Goal: Task Accomplishment & Management: Use online tool/utility

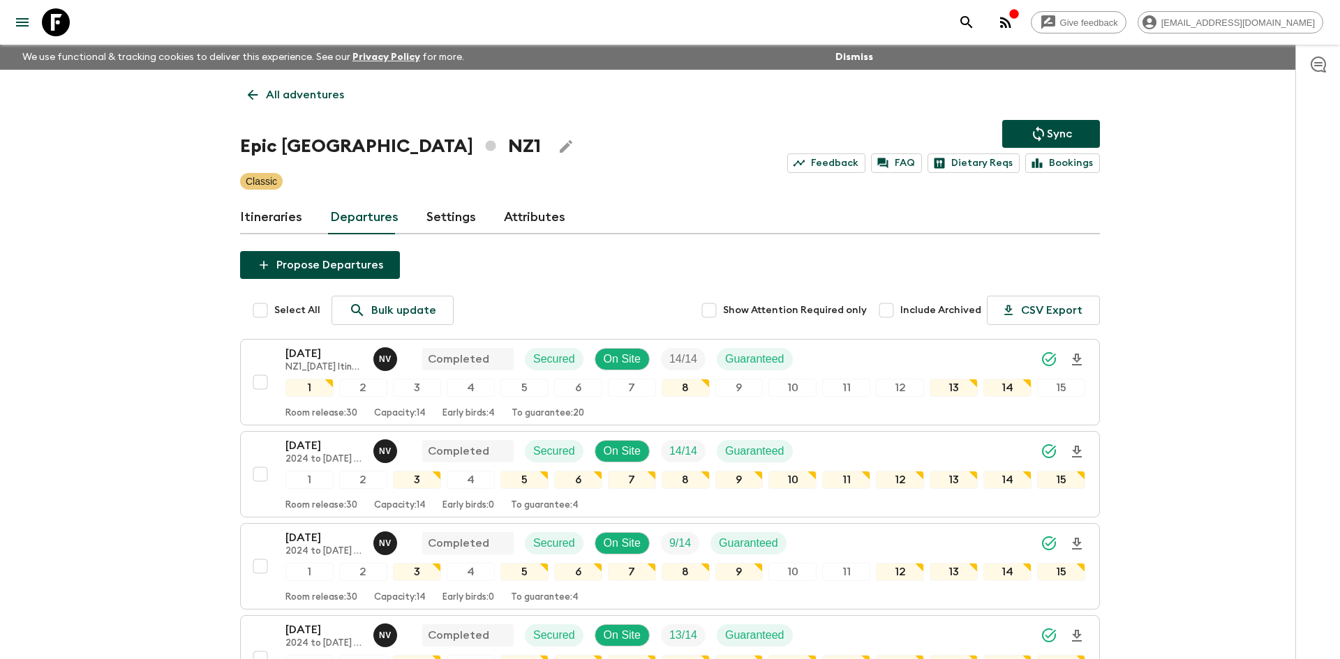
click at [331, 87] on p "All adventures" at bounding box center [305, 95] width 78 height 17
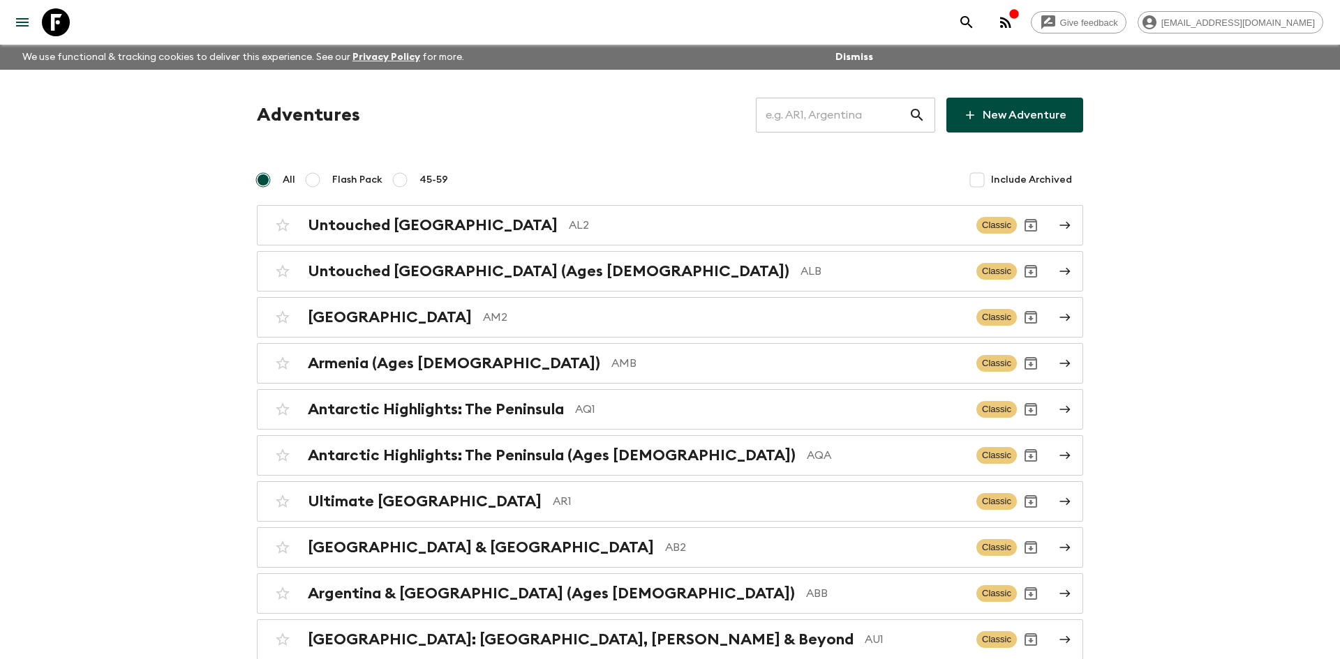
click at [807, 119] on input "text" at bounding box center [832, 115] width 153 height 39
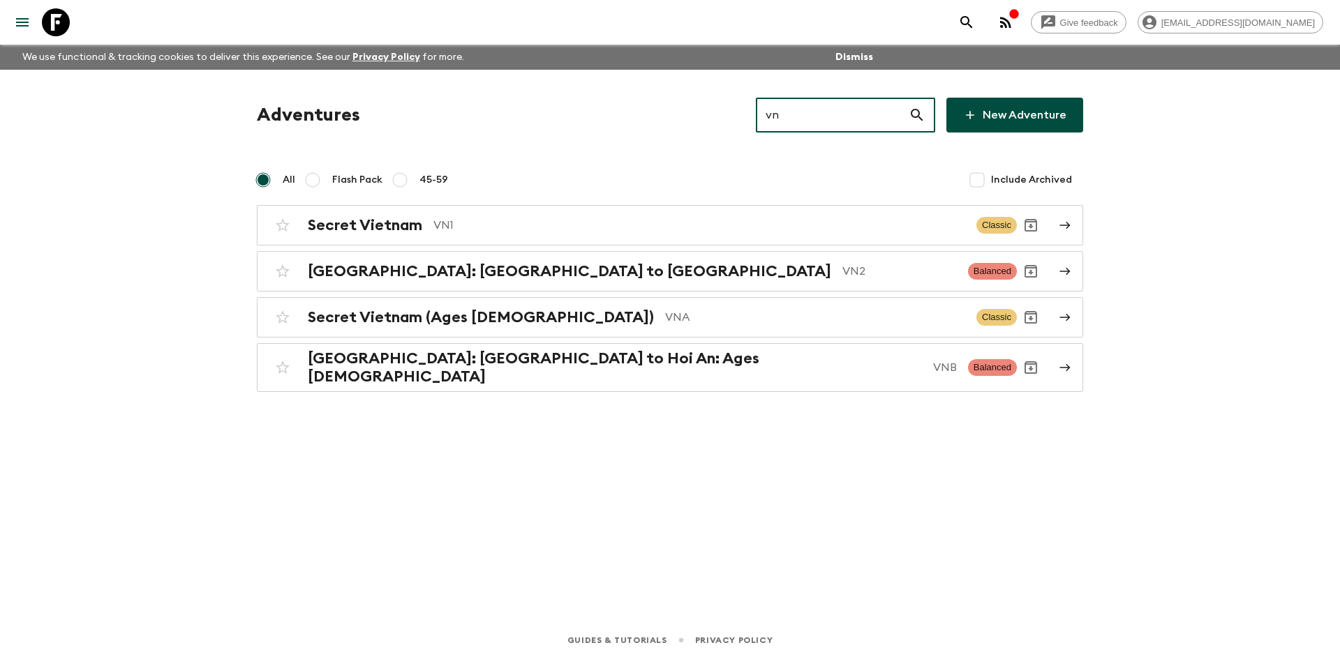
type input "vn1"
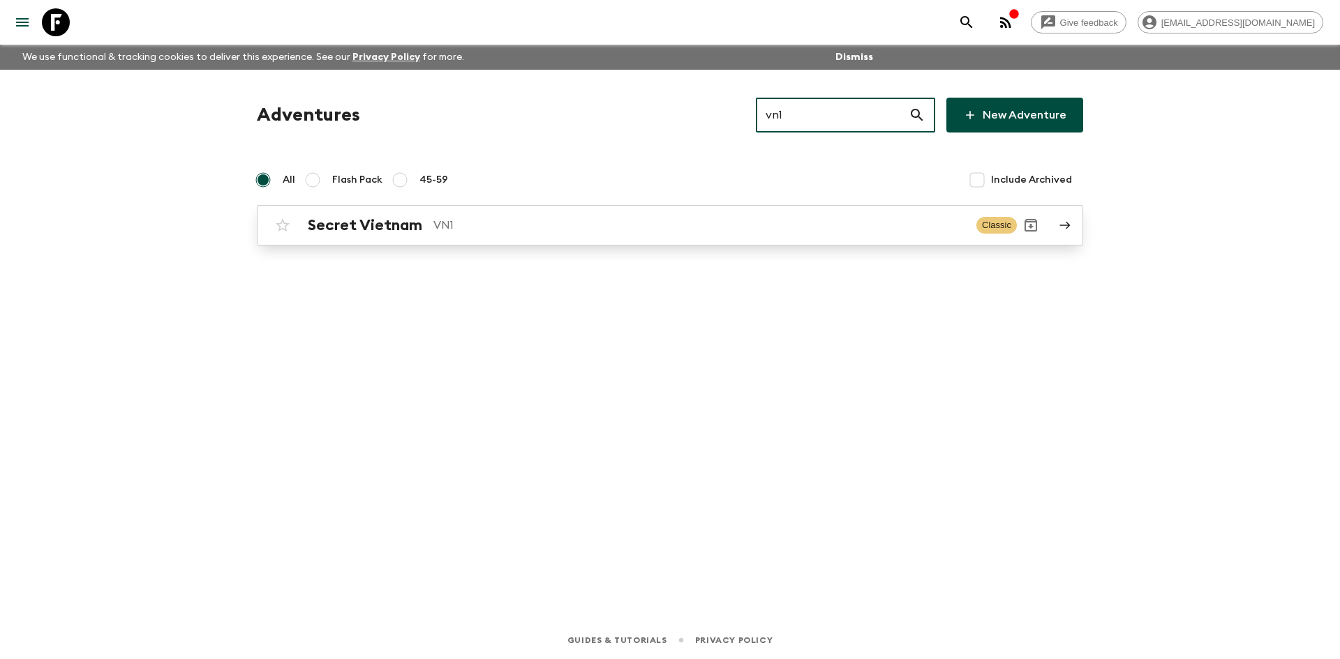
click at [436, 238] on div "Secret Vietnam VN1 Classic" at bounding box center [643, 225] width 748 height 28
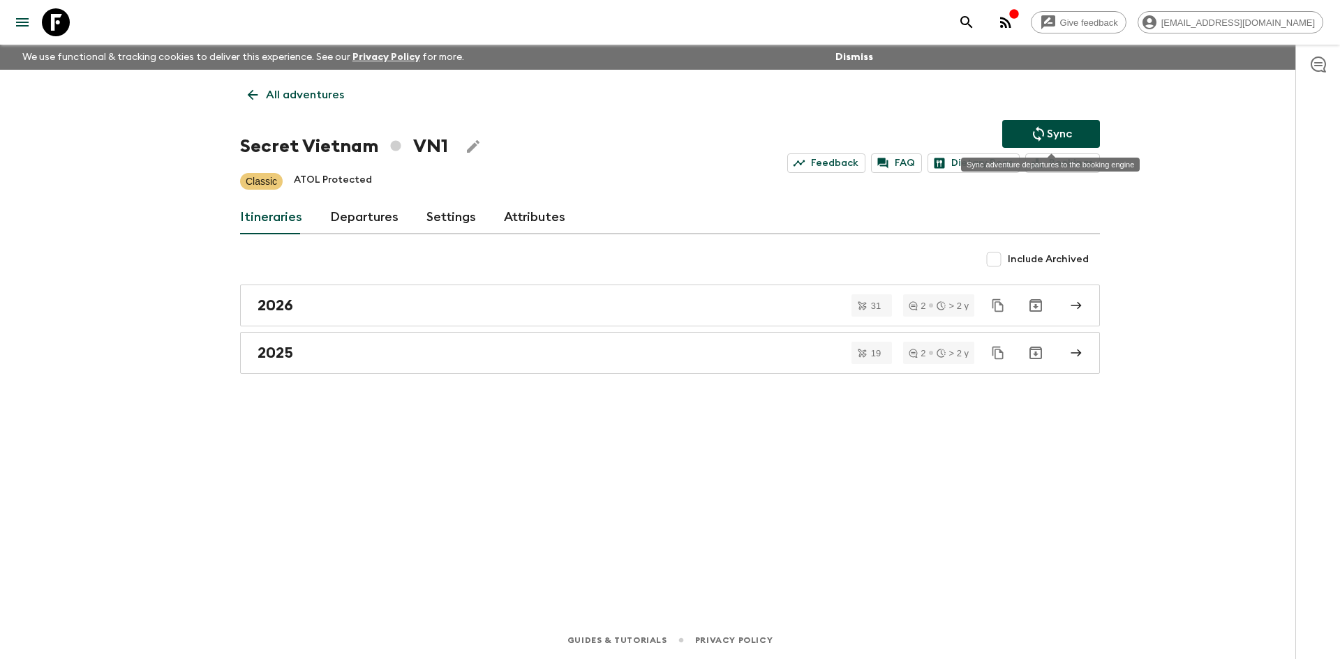
click at [1030, 137] on icon "Sync adventure departures to the booking engine" at bounding box center [1038, 134] width 17 height 17
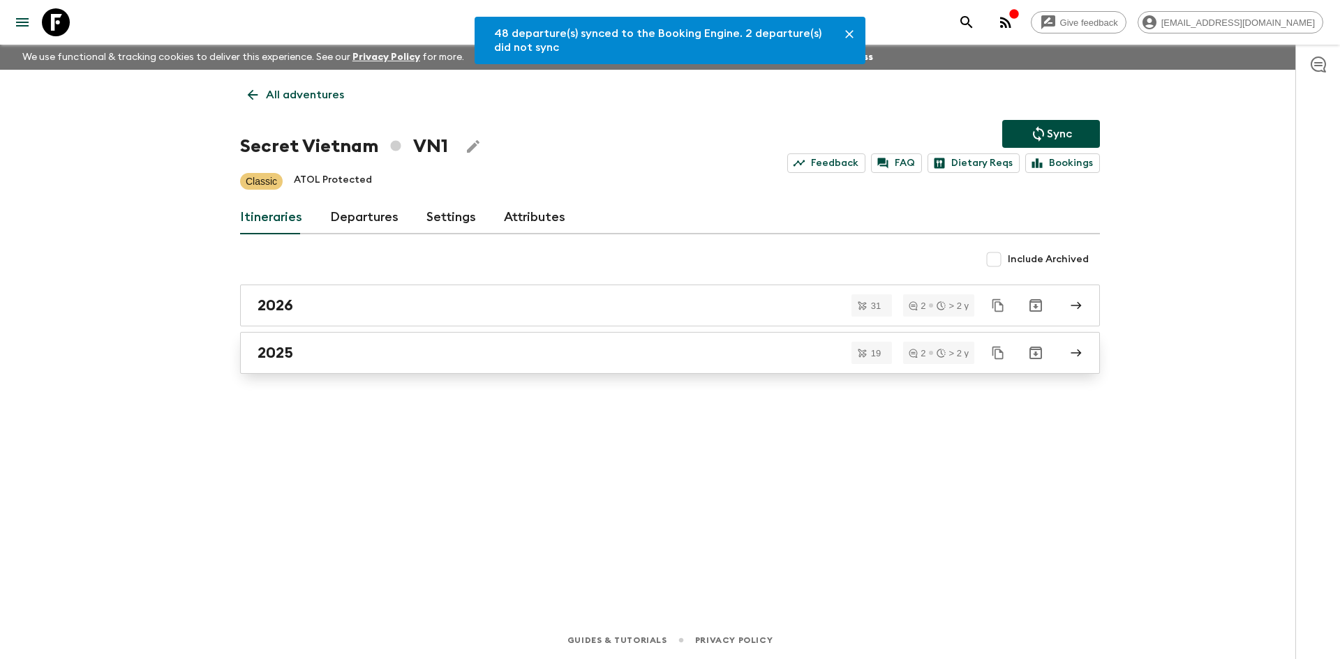
click at [308, 344] on div "2025" at bounding box center [656, 353] width 798 height 18
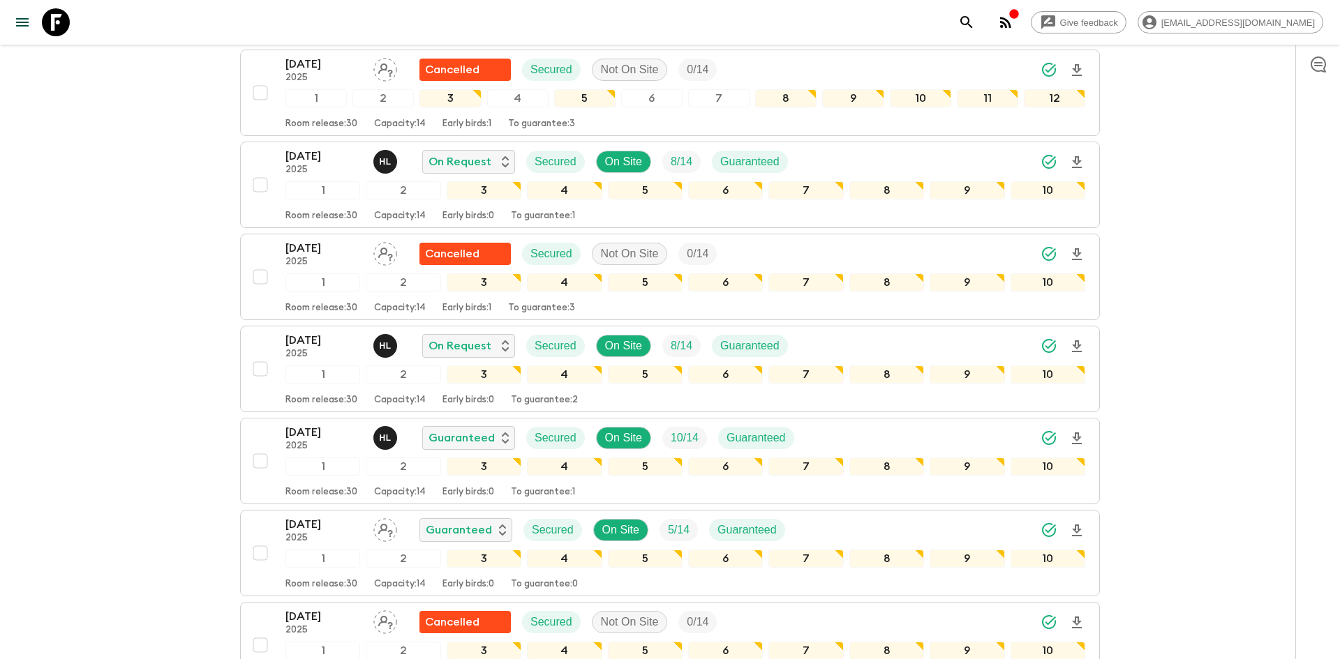
scroll to position [438, 0]
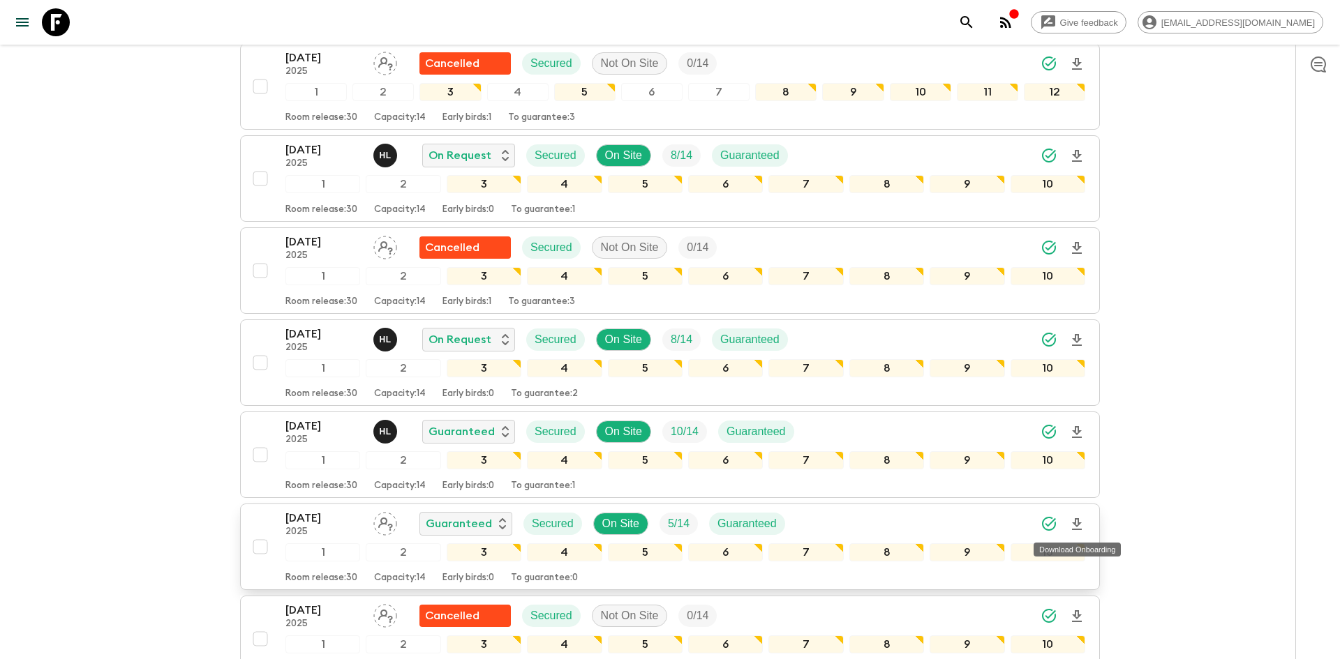
click at [1077, 521] on icon "Download Onboarding" at bounding box center [1077, 524] width 10 height 12
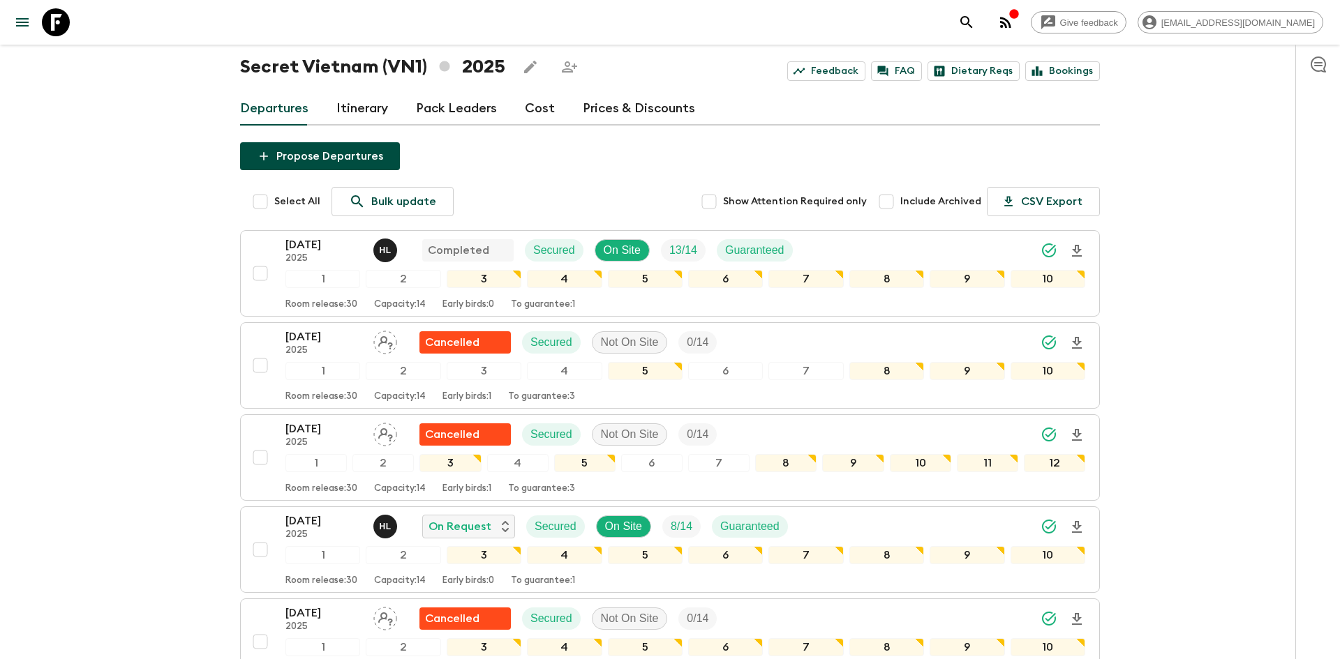
scroll to position [0, 0]
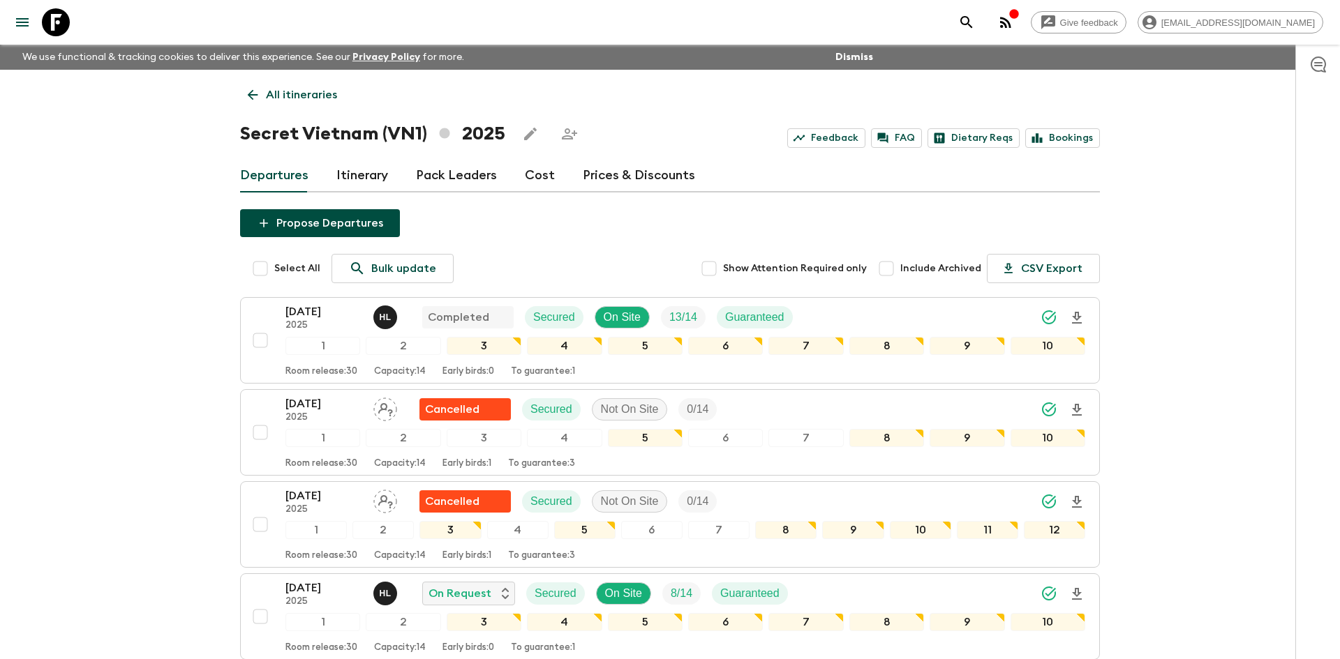
click at [270, 92] on p "All itineraries" at bounding box center [301, 95] width 71 height 17
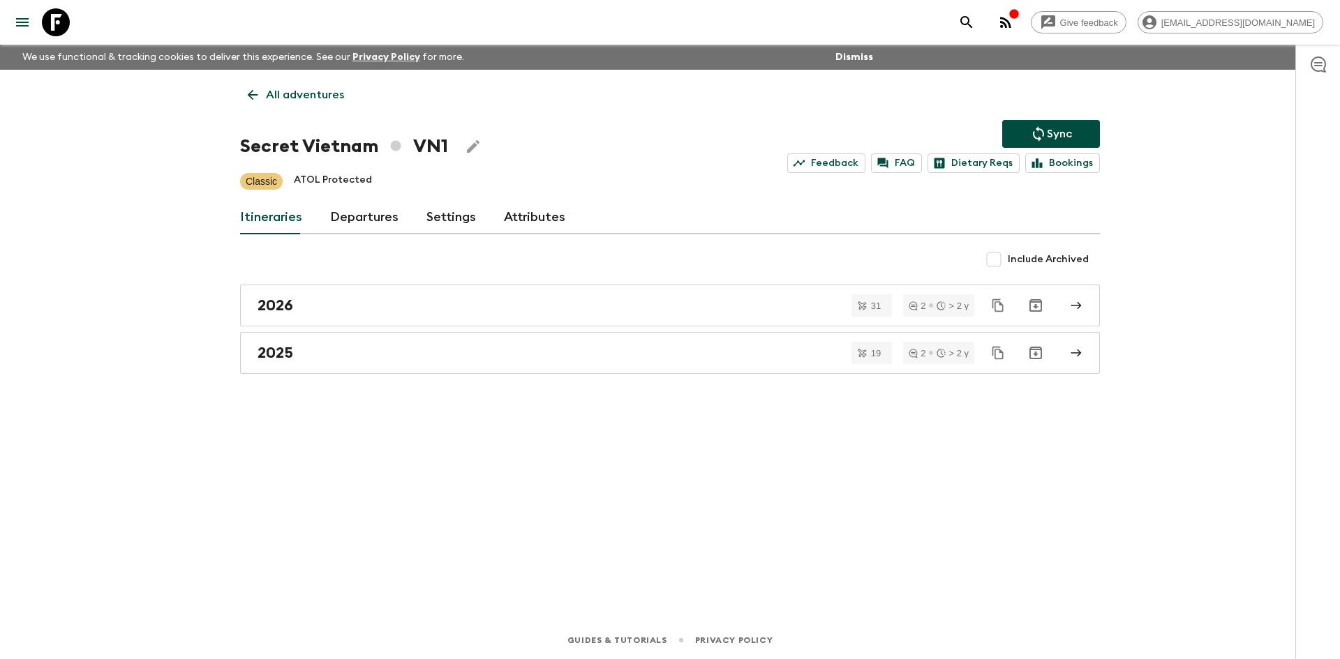
click at [270, 92] on p "All adventures" at bounding box center [305, 95] width 78 height 17
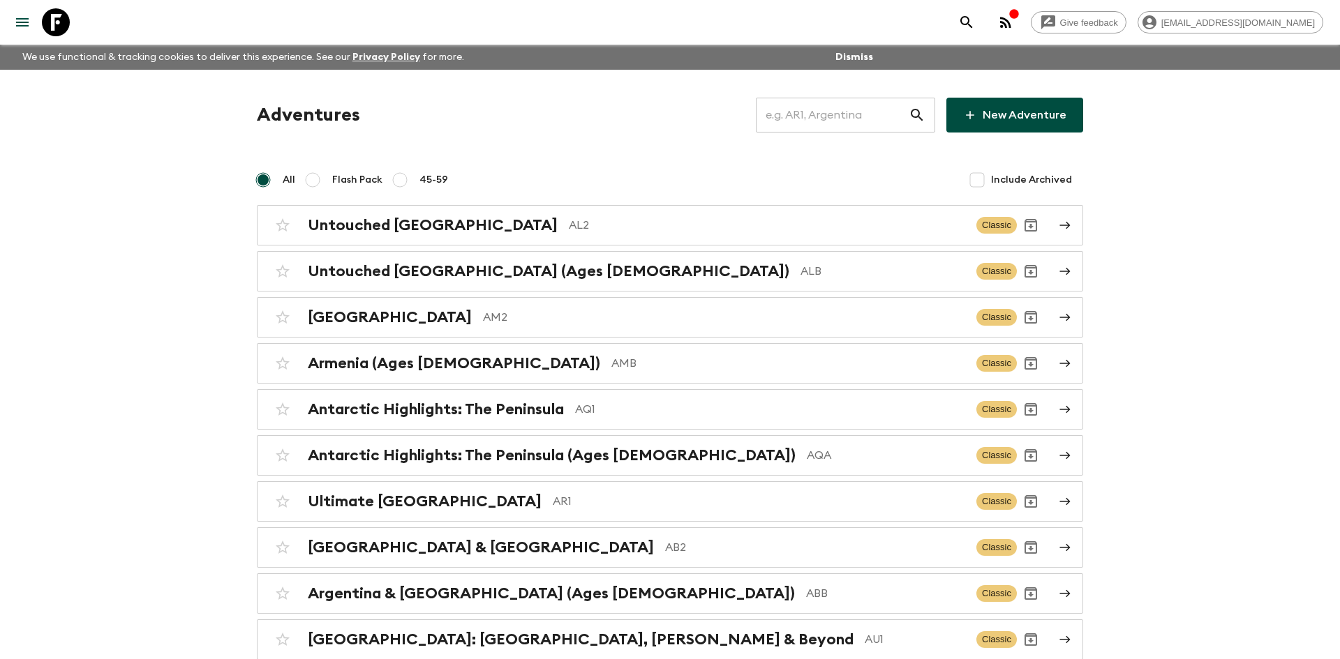
click at [787, 118] on input "text" at bounding box center [832, 115] width 153 height 39
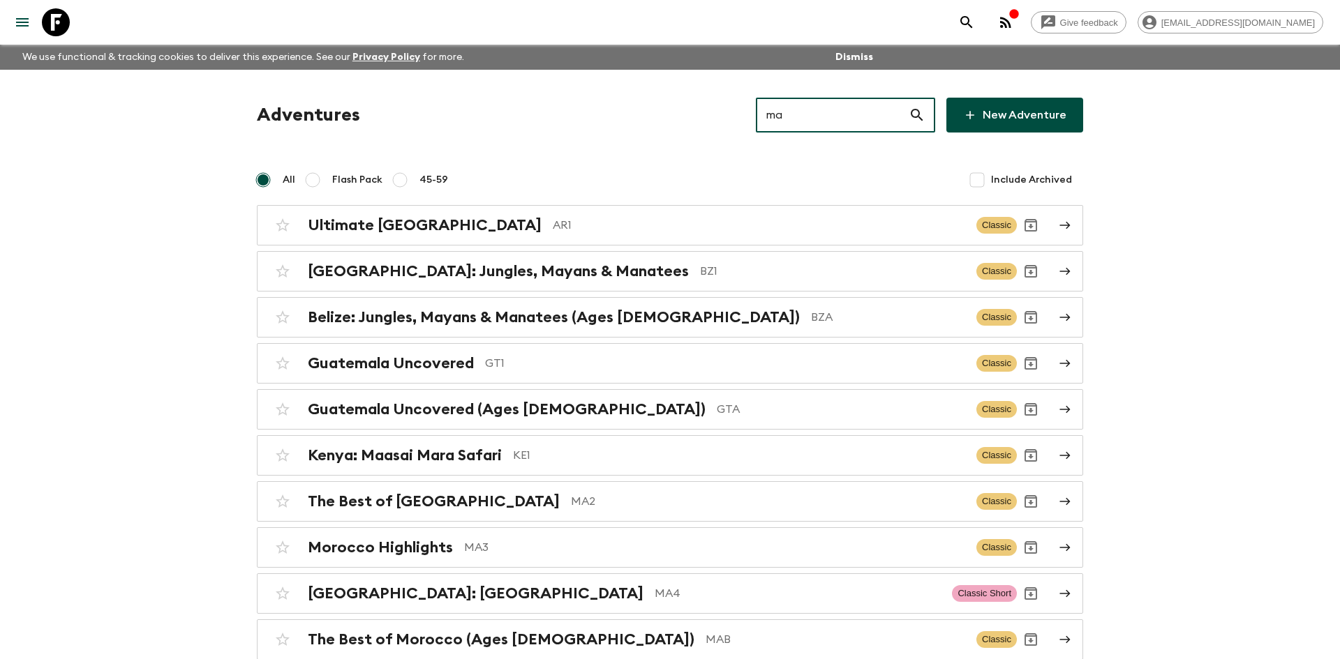
type input "ma2"
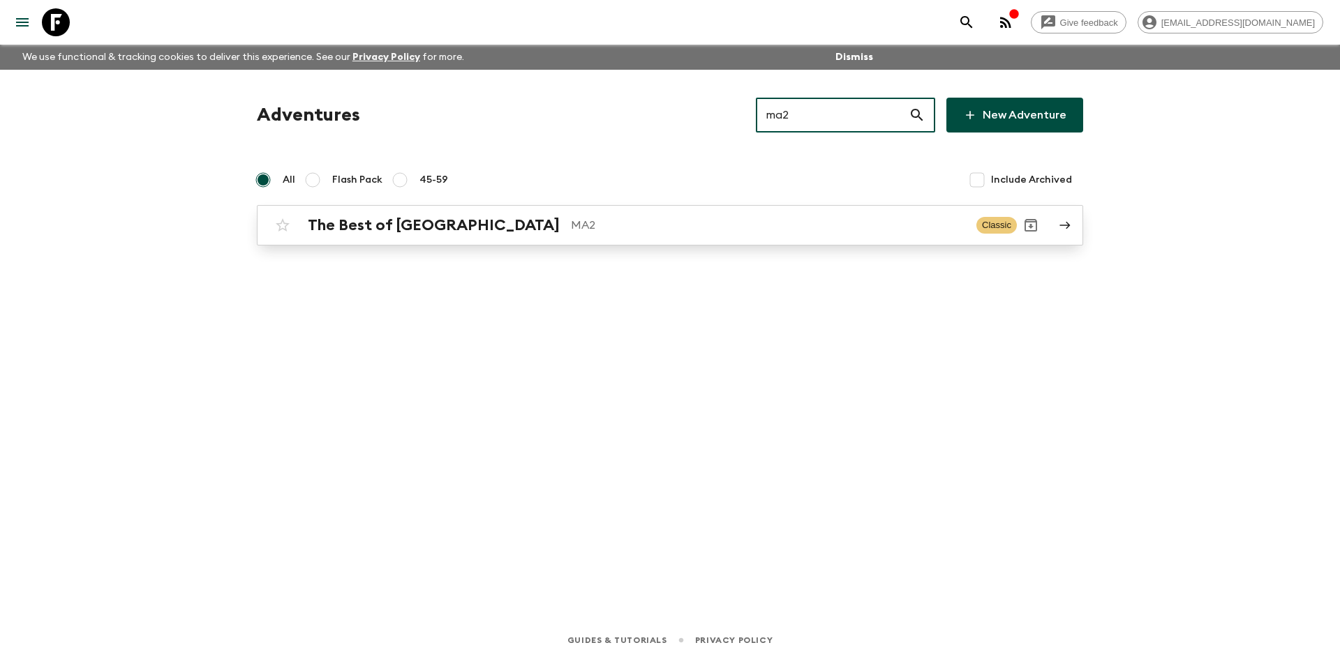
click at [412, 229] on h2 "The Best of [GEOGRAPHIC_DATA]" at bounding box center [434, 225] width 252 height 18
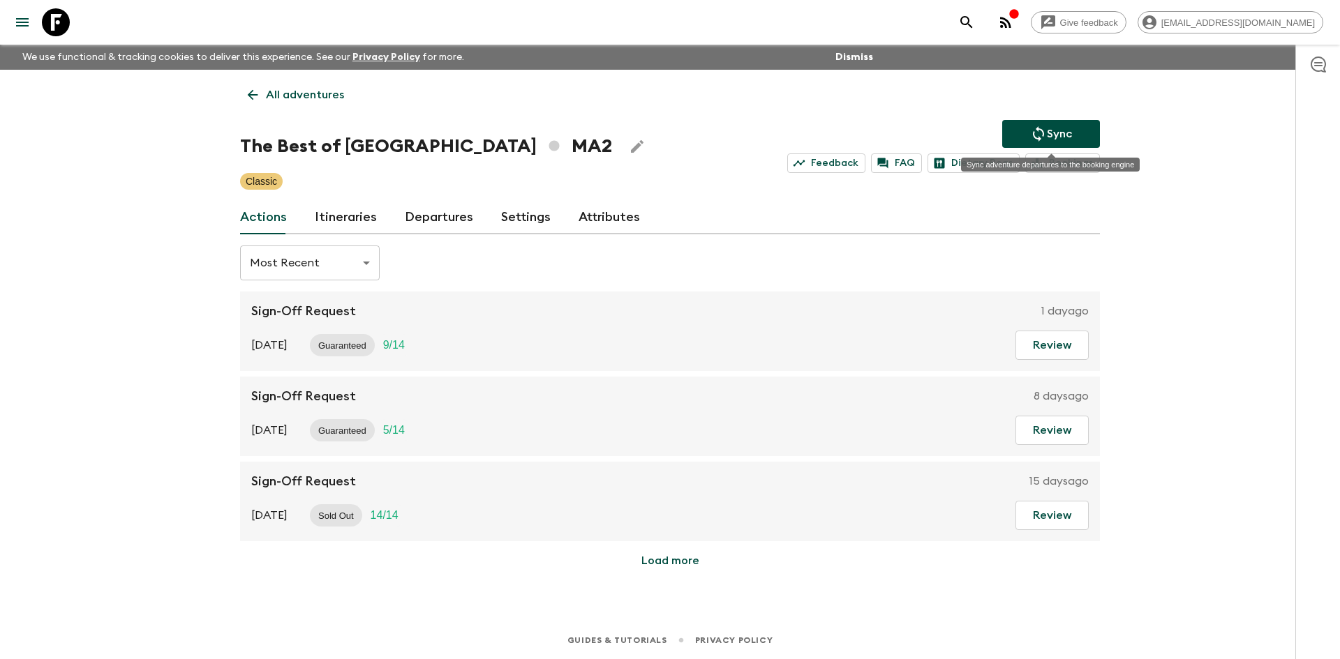
click at [1063, 121] on button "Sync" at bounding box center [1051, 134] width 98 height 28
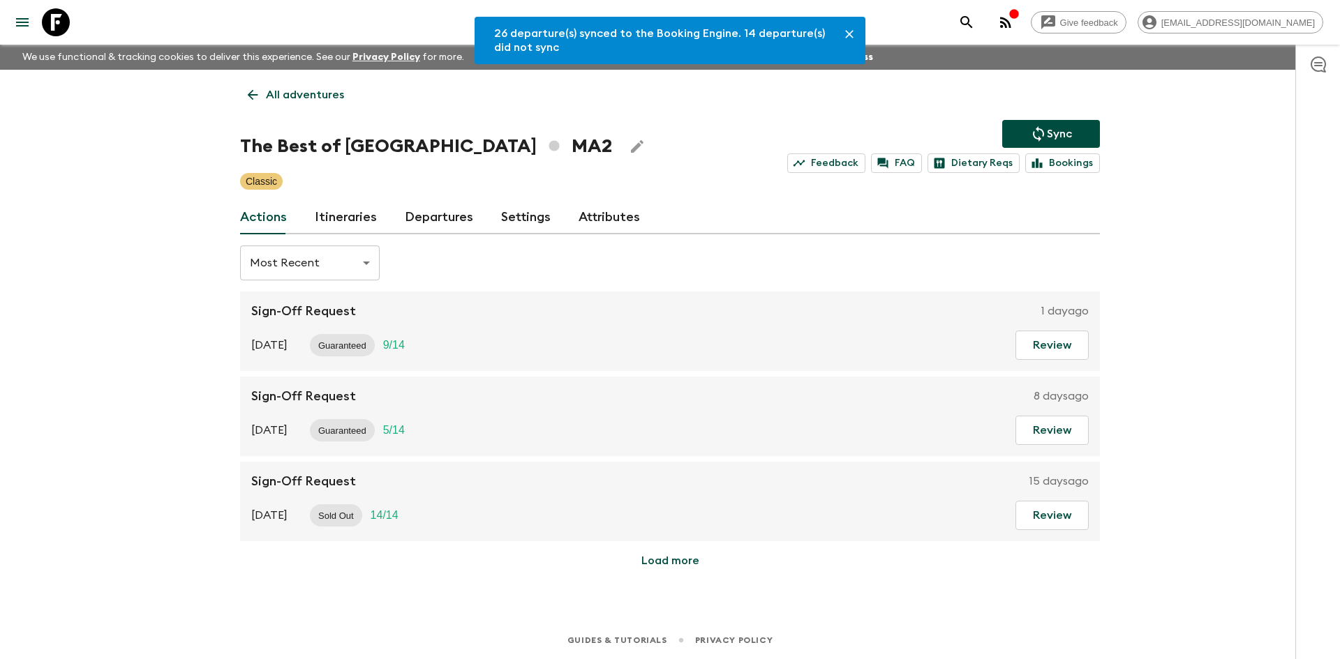
click at [426, 218] on link "Departures" at bounding box center [439, 217] width 68 height 33
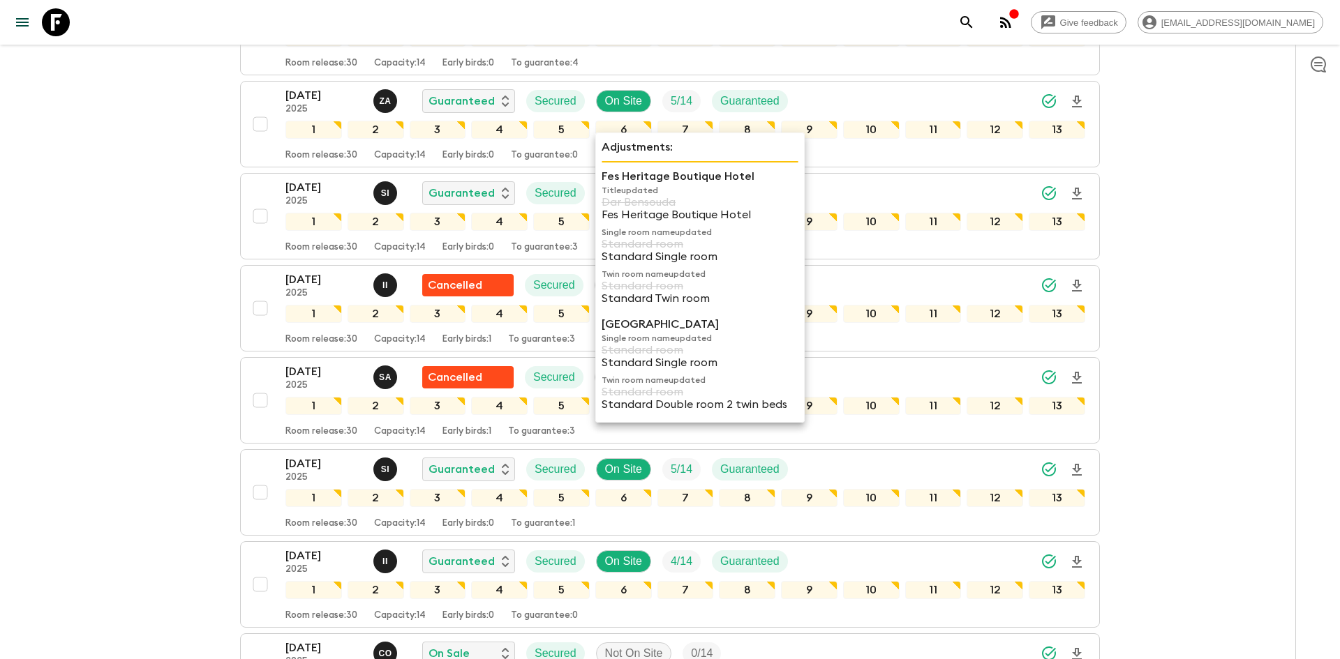
scroll to position [725, 0]
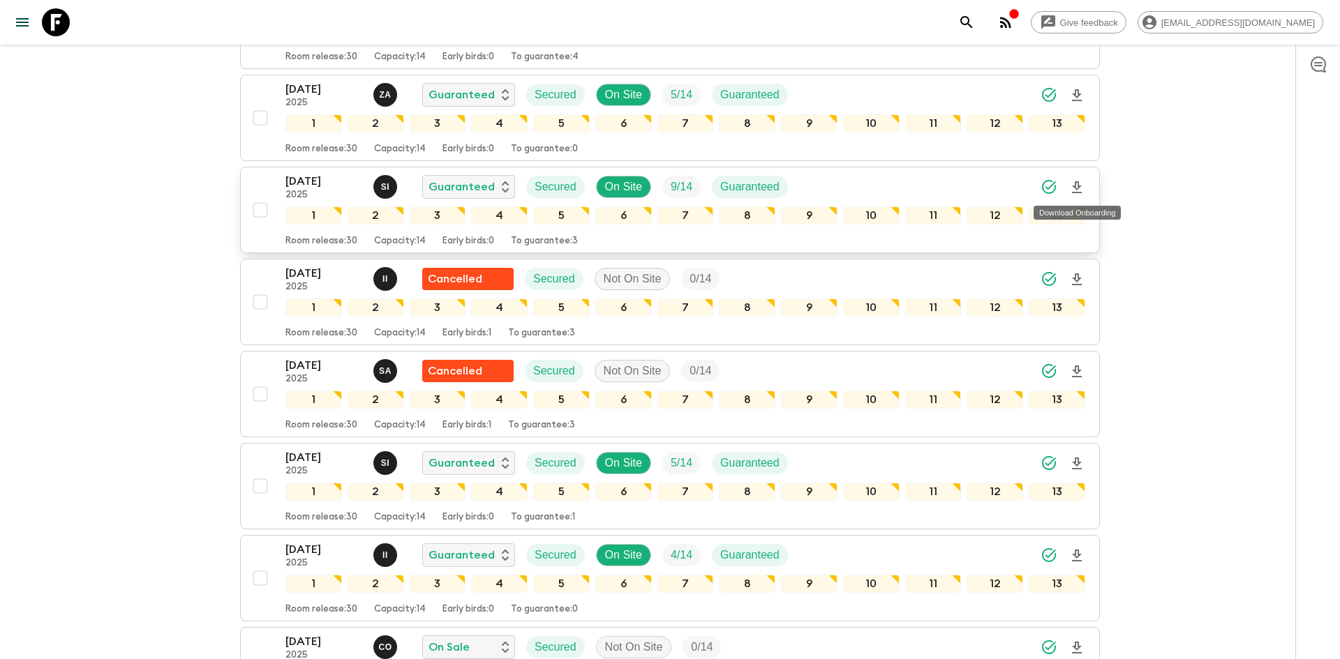
click at [1080, 190] on icon "Download Onboarding" at bounding box center [1076, 187] width 17 height 17
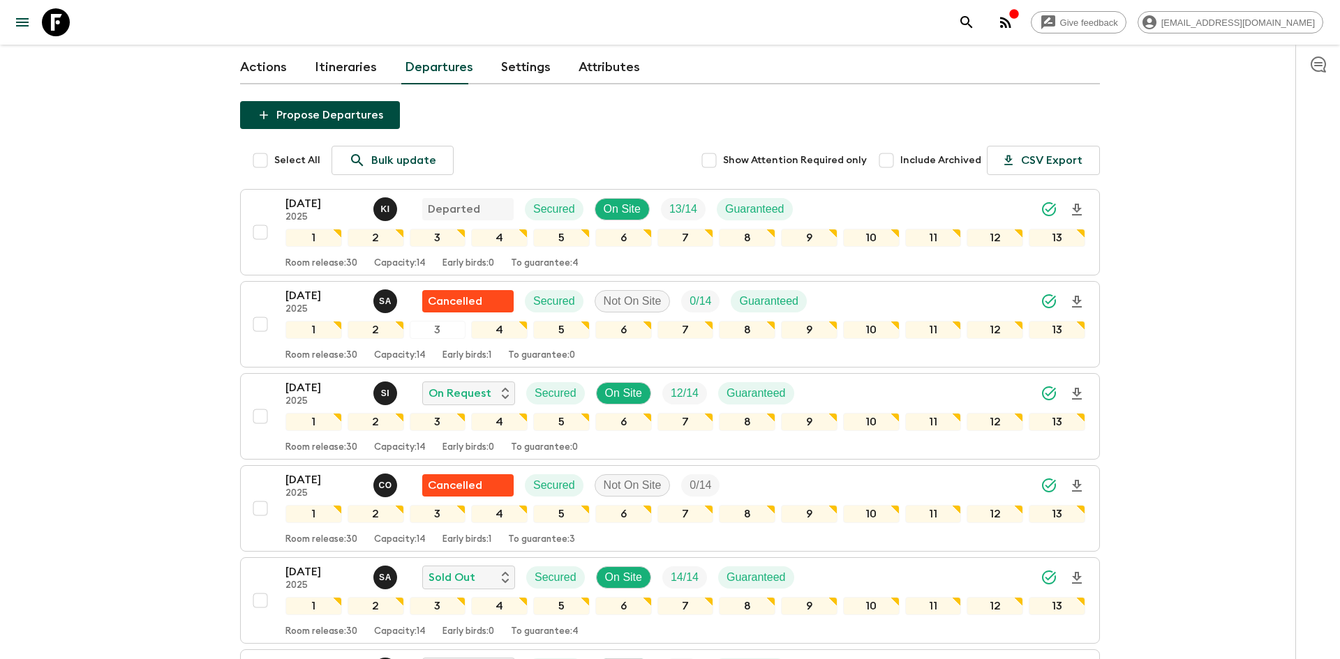
scroll to position [0, 0]
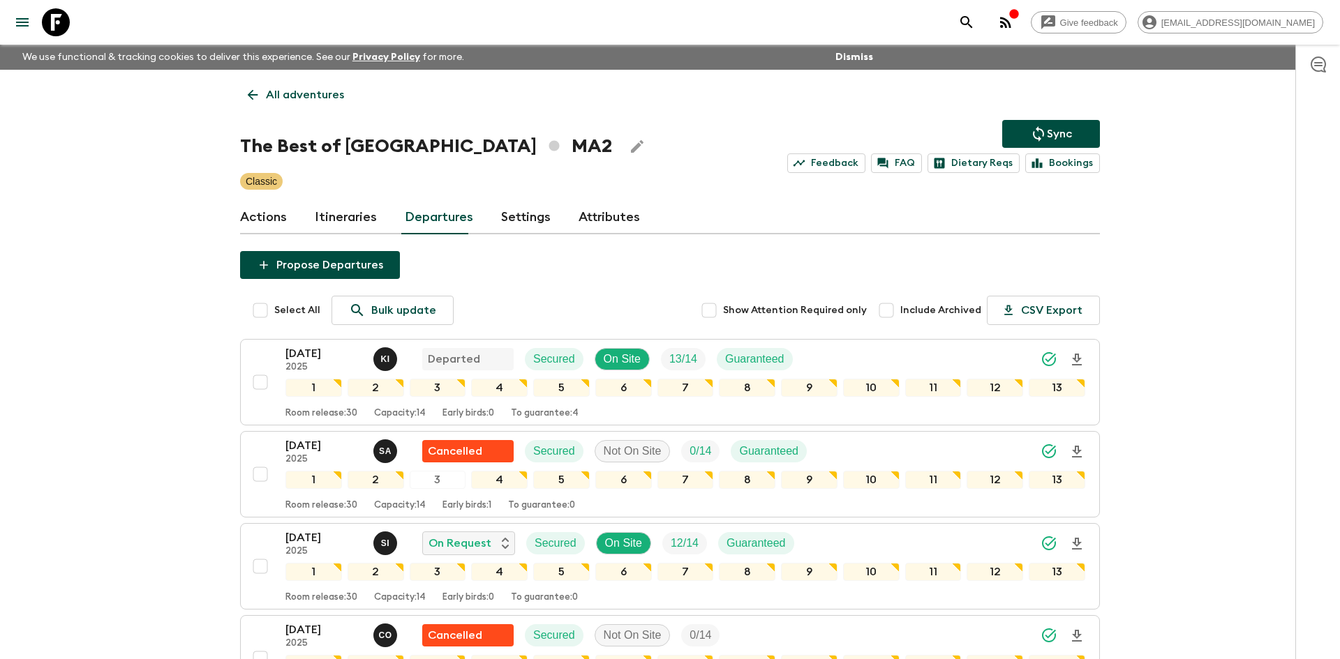
click at [309, 106] on link "All adventures" at bounding box center [296, 95] width 112 height 28
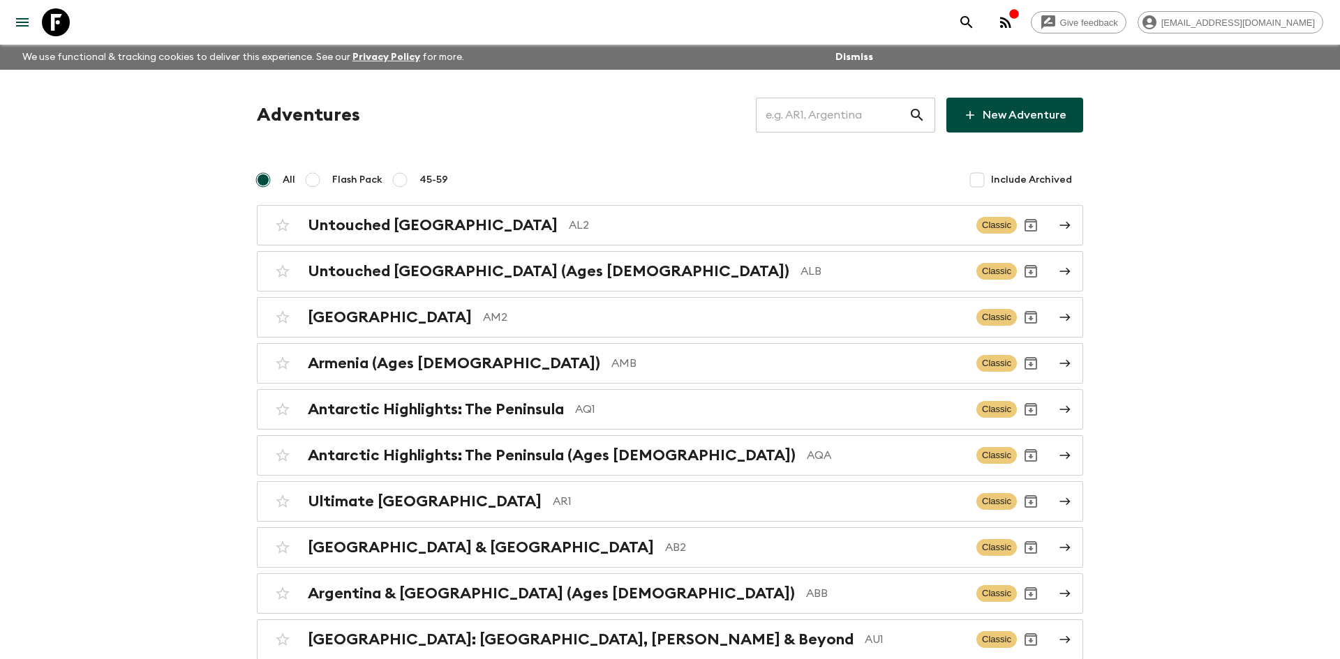
click at [832, 121] on input "text" at bounding box center [832, 115] width 153 height 39
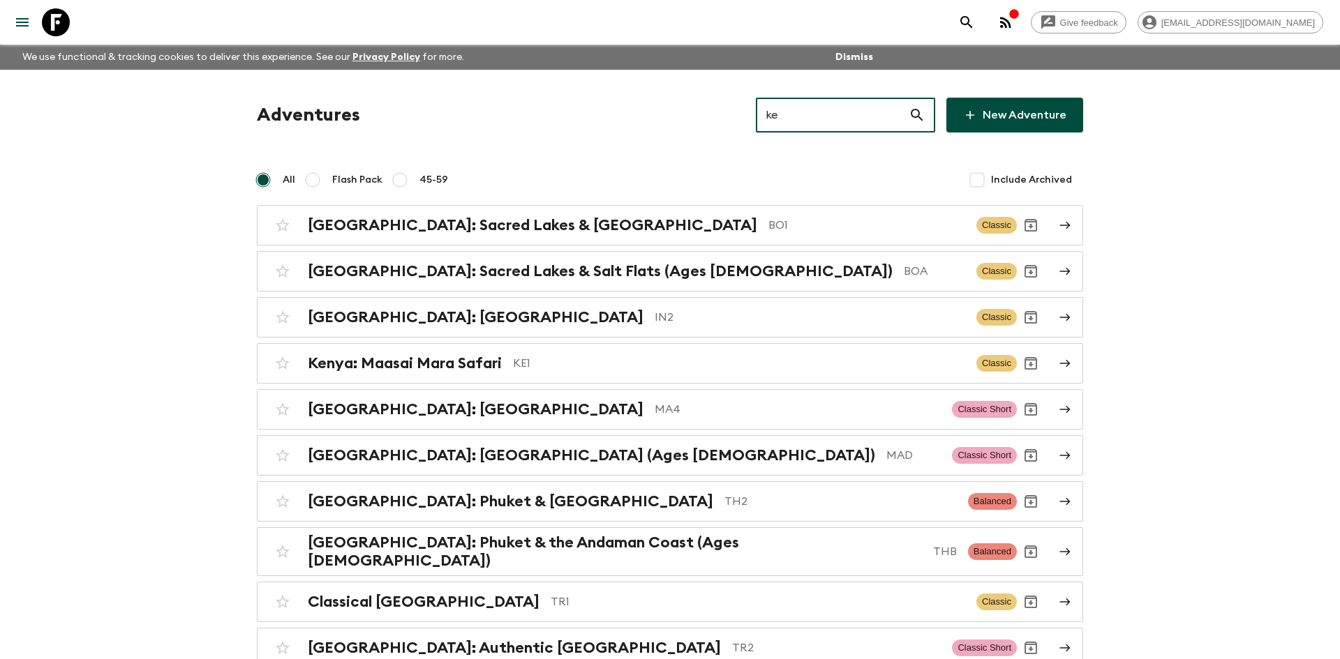
type input "ke1"
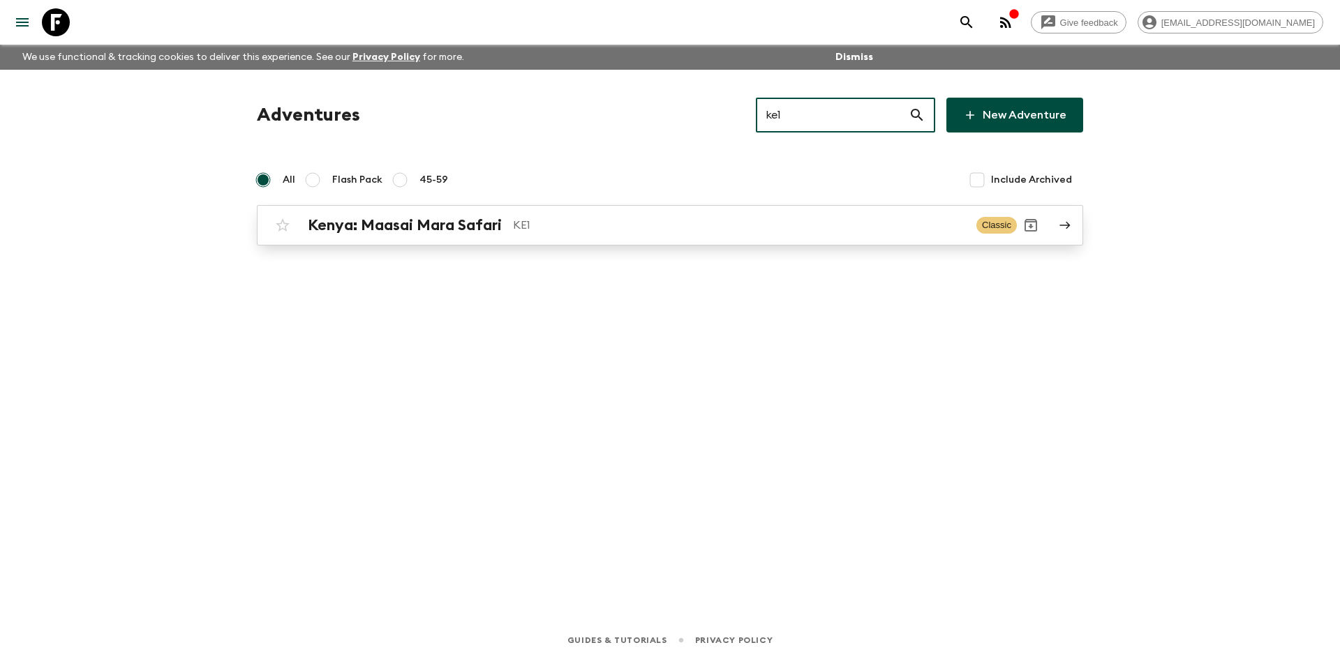
click at [523, 225] on p "KE1" at bounding box center [739, 225] width 452 height 17
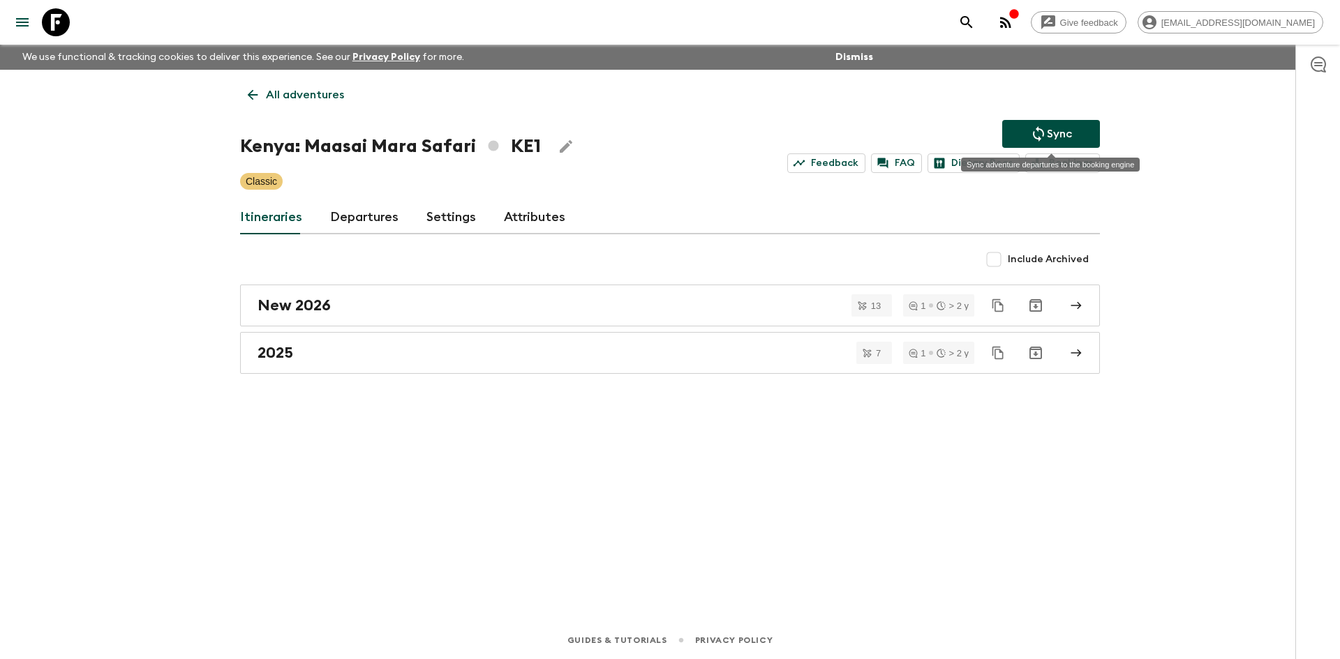
click at [1030, 129] on icon "Sync adventure departures to the booking engine" at bounding box center [1038, 134] width 17 height 17
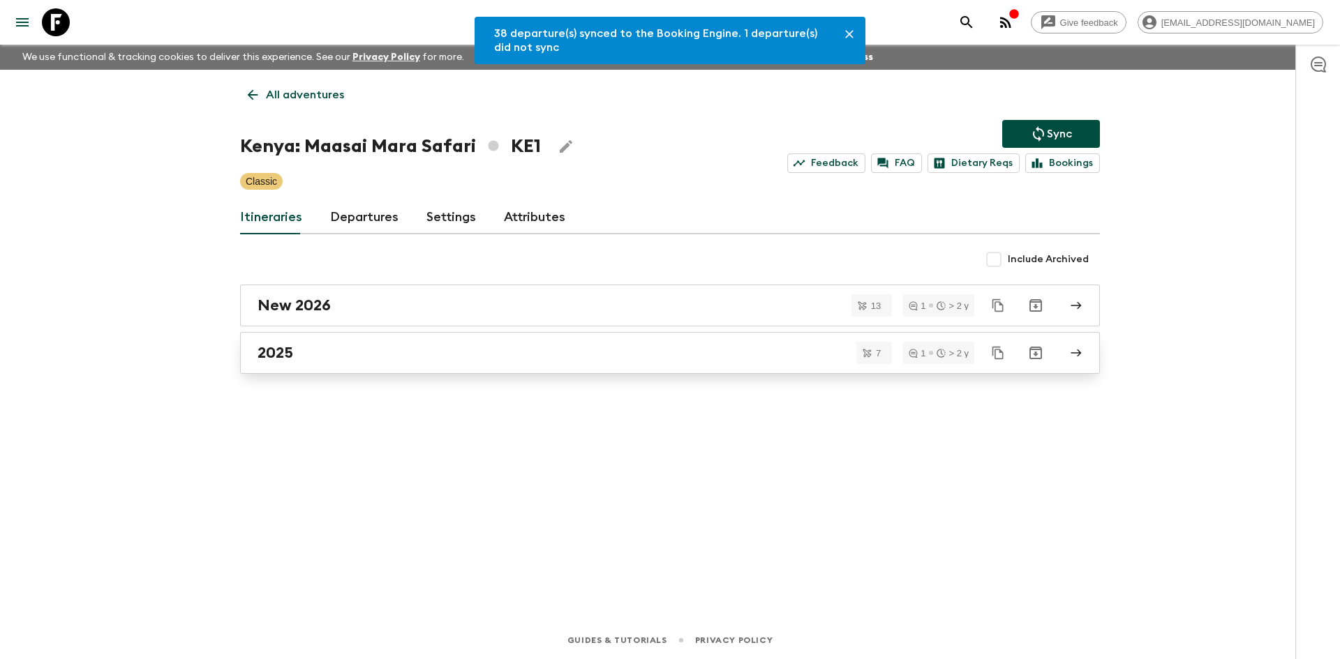
click at [347, 341] on link "2025" at bounding box center [670, 353] width 860 height 42
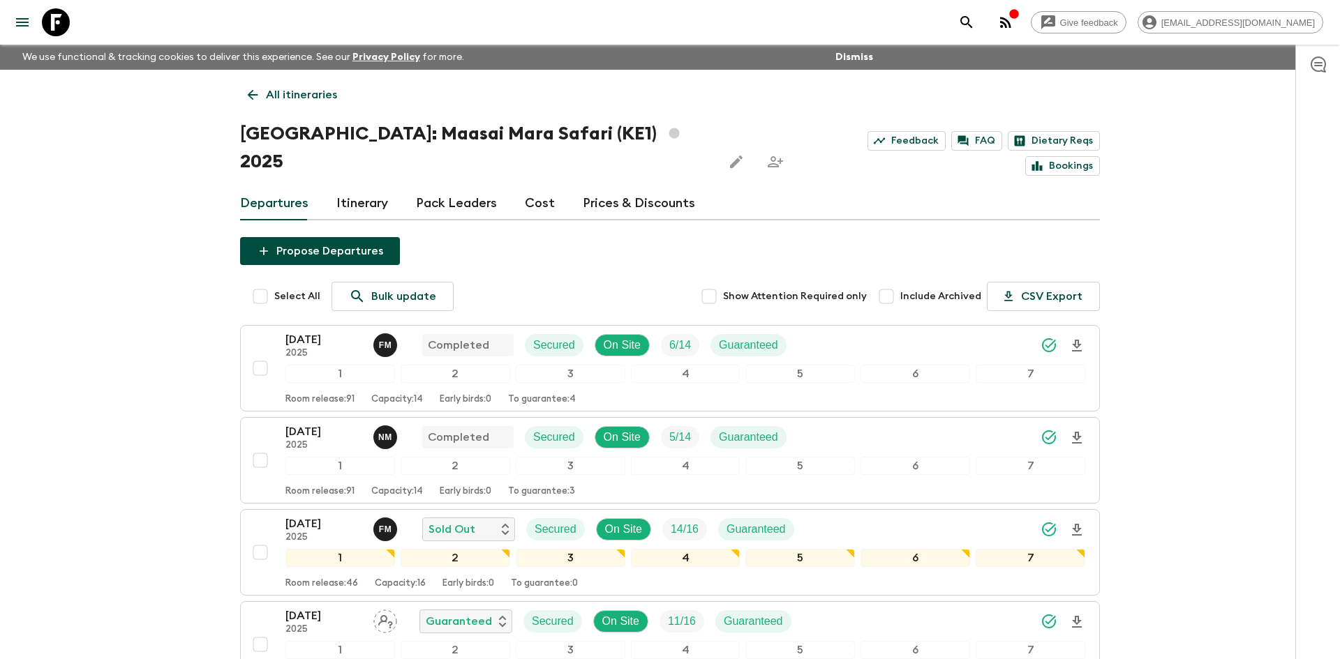
click at [302, 87] on p "All itineraries" at bounding box center [301, 95] width 71 height 17
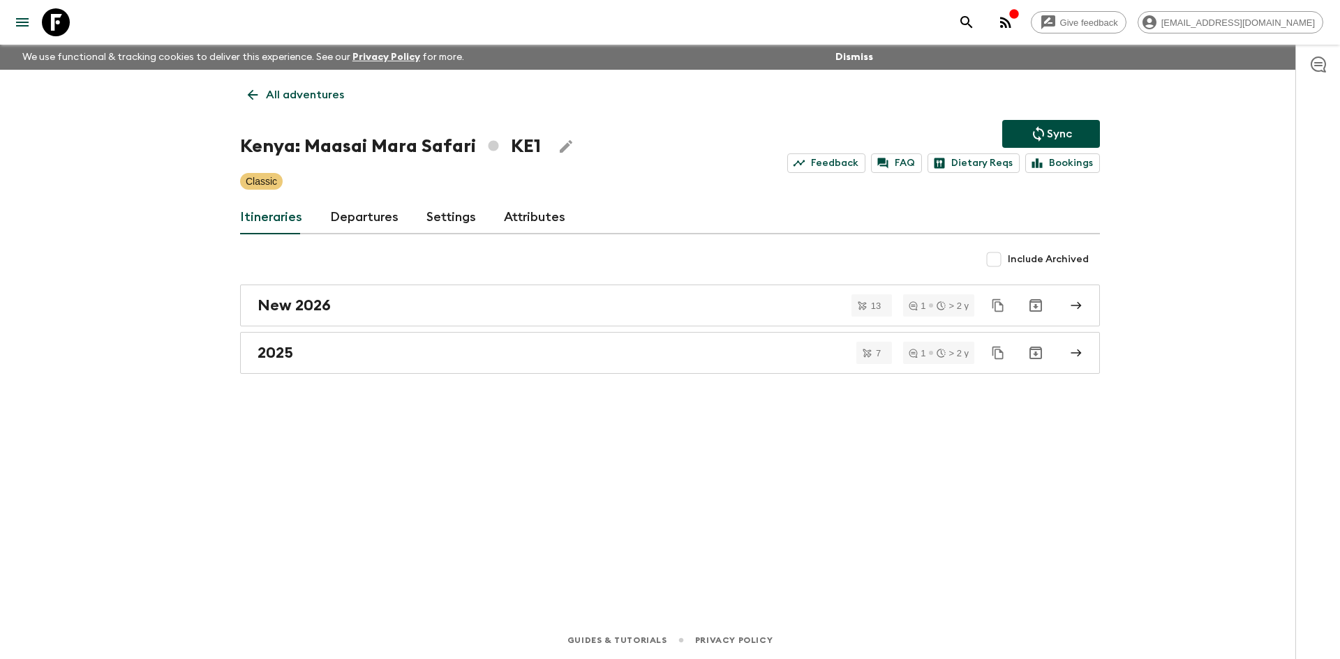
click at [302, 87] on p "All adventures" at bounding box center [305, 95] width 78 height 17
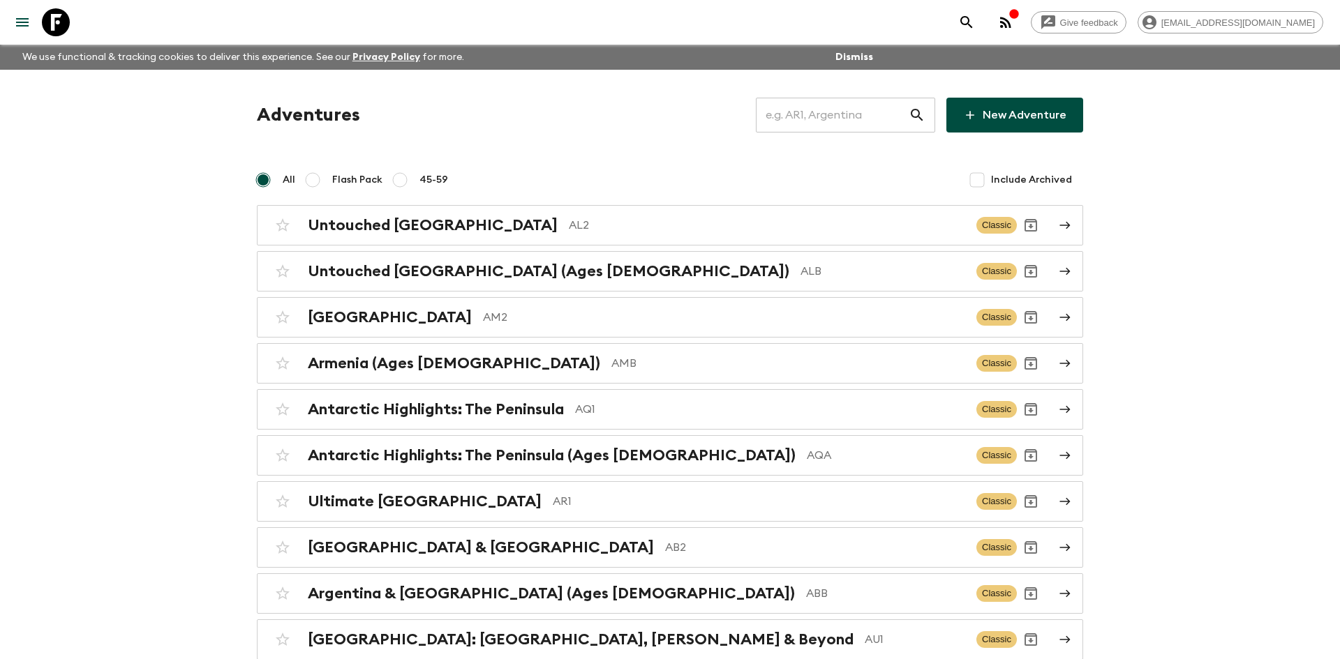
click at [779, 114] on input "text" at bounding box center [832, 115] width 153 height 39
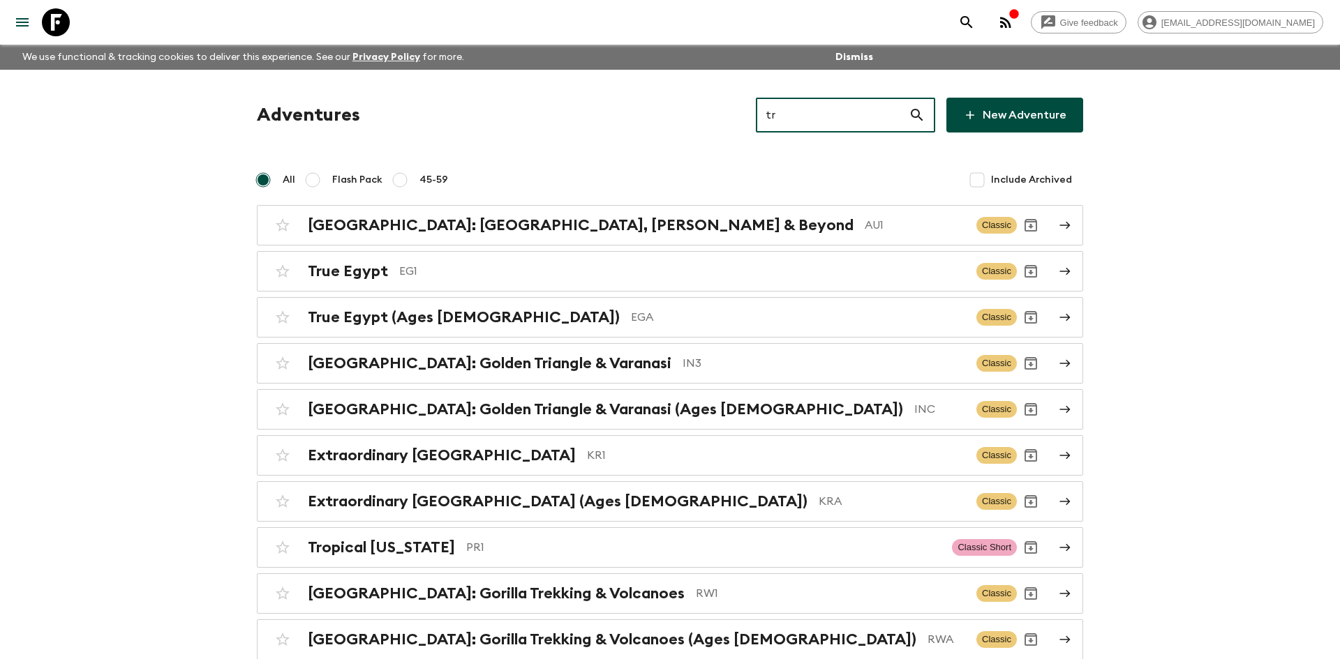
type input "tr1"
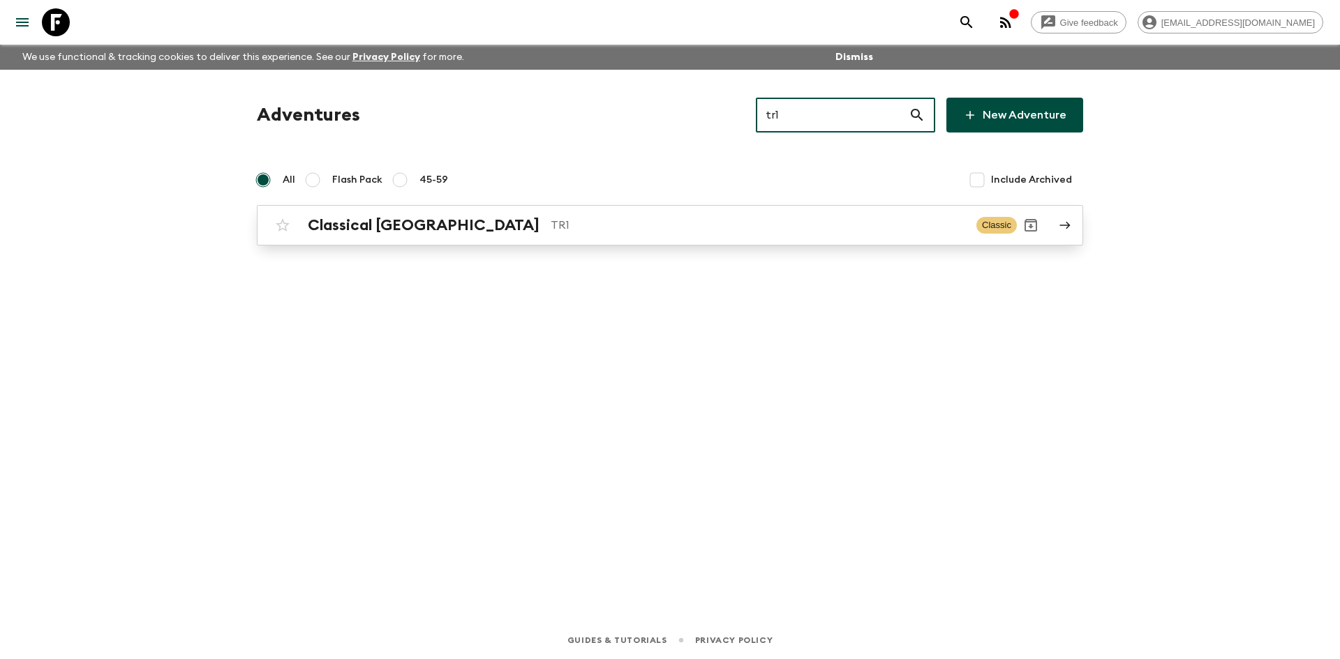
click at [550, 223] on p "TR1" at bounding box center [757, 225] width 414 height 17
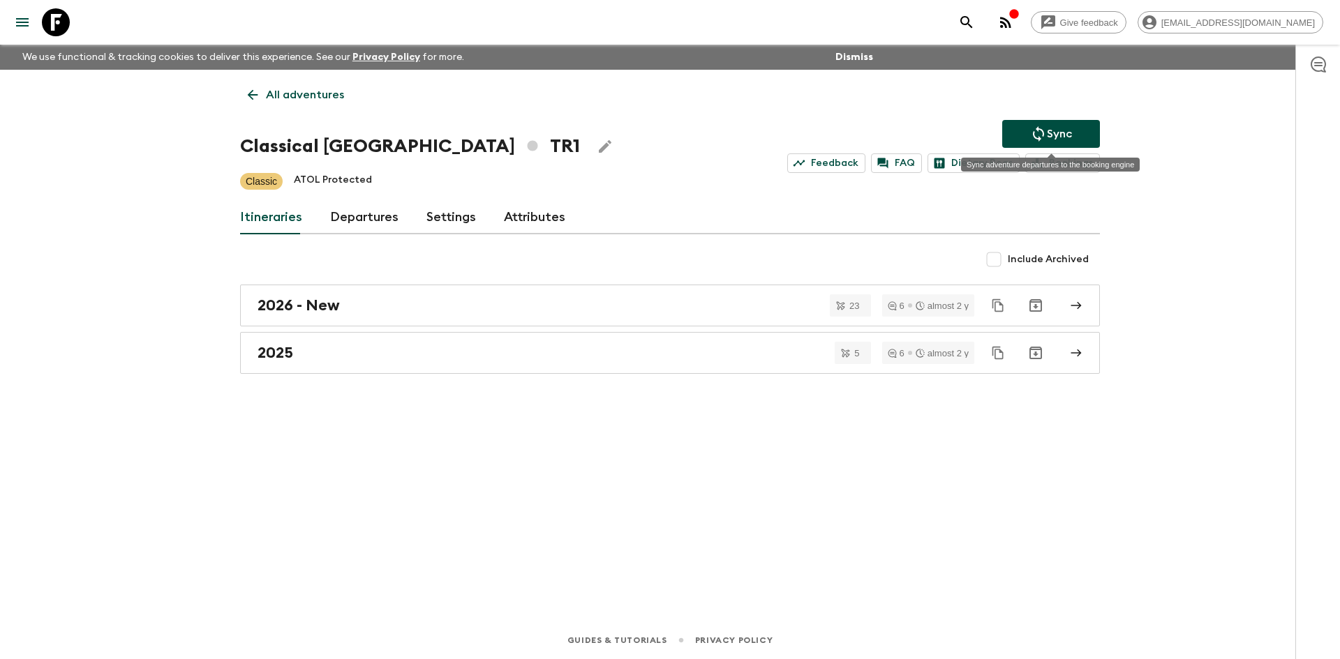
click at [1035, 142] on icon "Sync adventure departures to the booking engine" at bounding box center [1038, 134] width 17 height 17
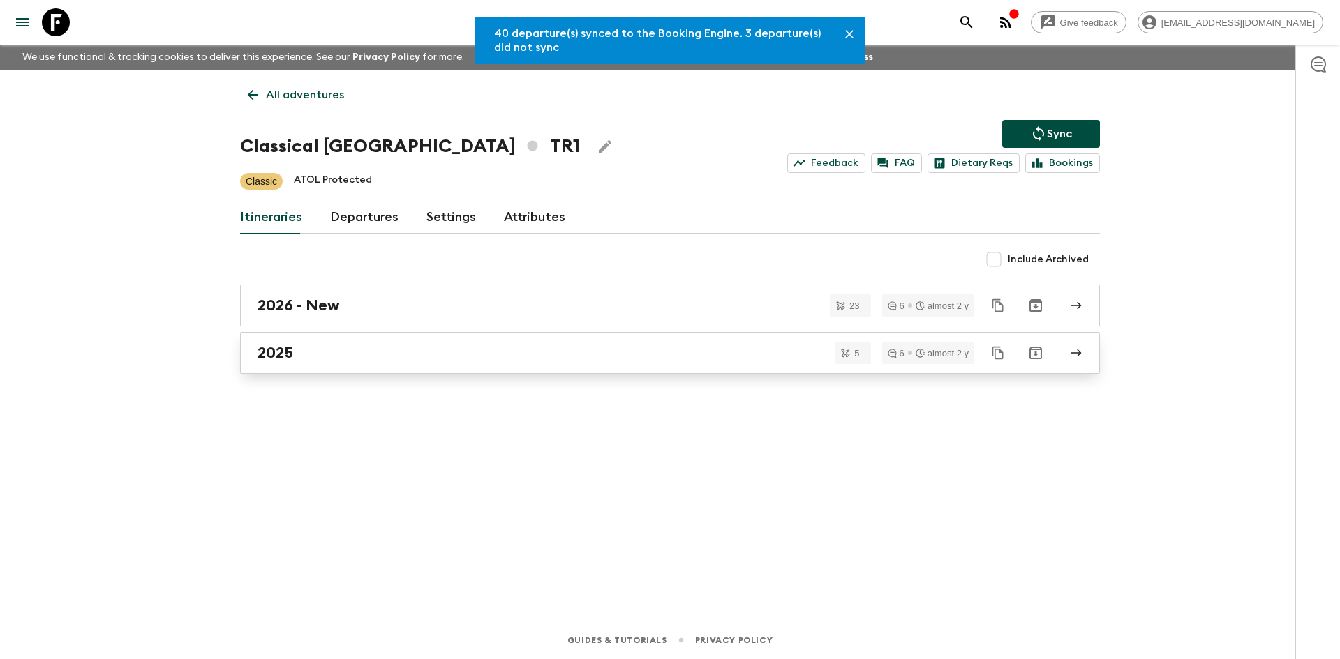
click at [407, 347] on div "2025" at bounding box center [656, 353] width 798 height 18
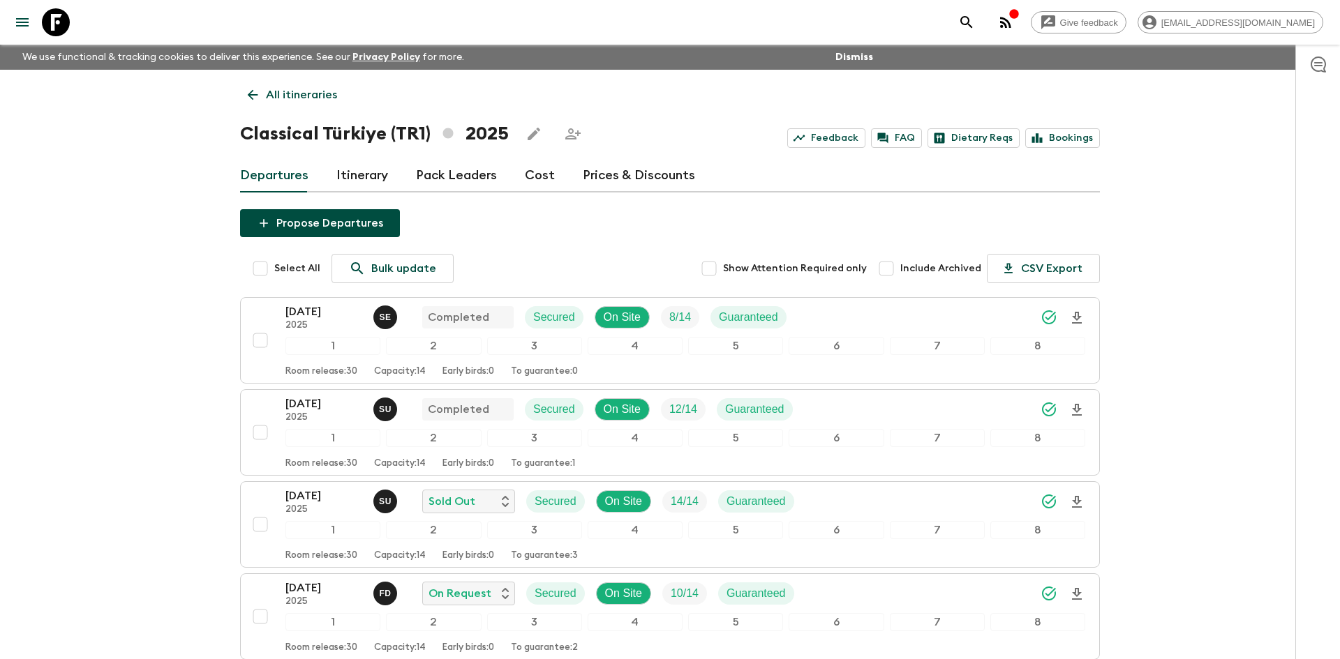
click at [311, 97] on p "All itineraries" at bounding box center [301, 95] width 71 height 17
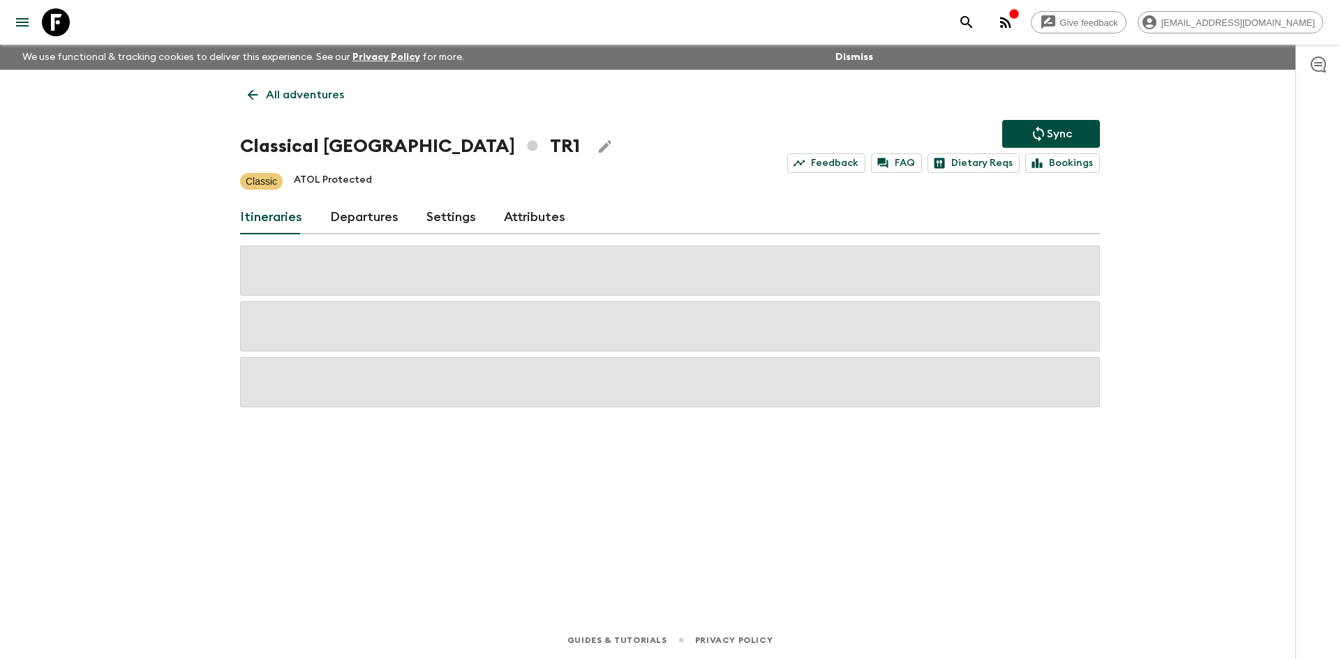
click at [311, 97] on p "All adventures" at bounding box center [305, 95] width 78 height 17
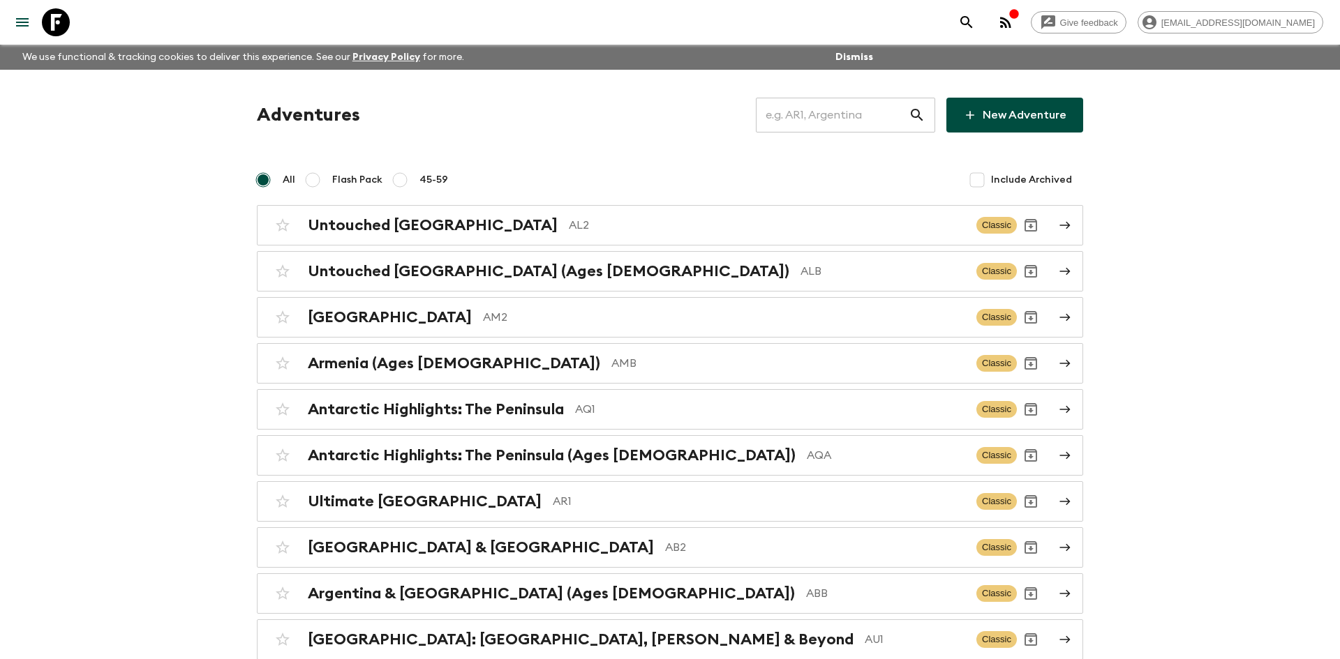
click at [832, 119] on input "text" at bounding box center [832, 115] width 153 height 39
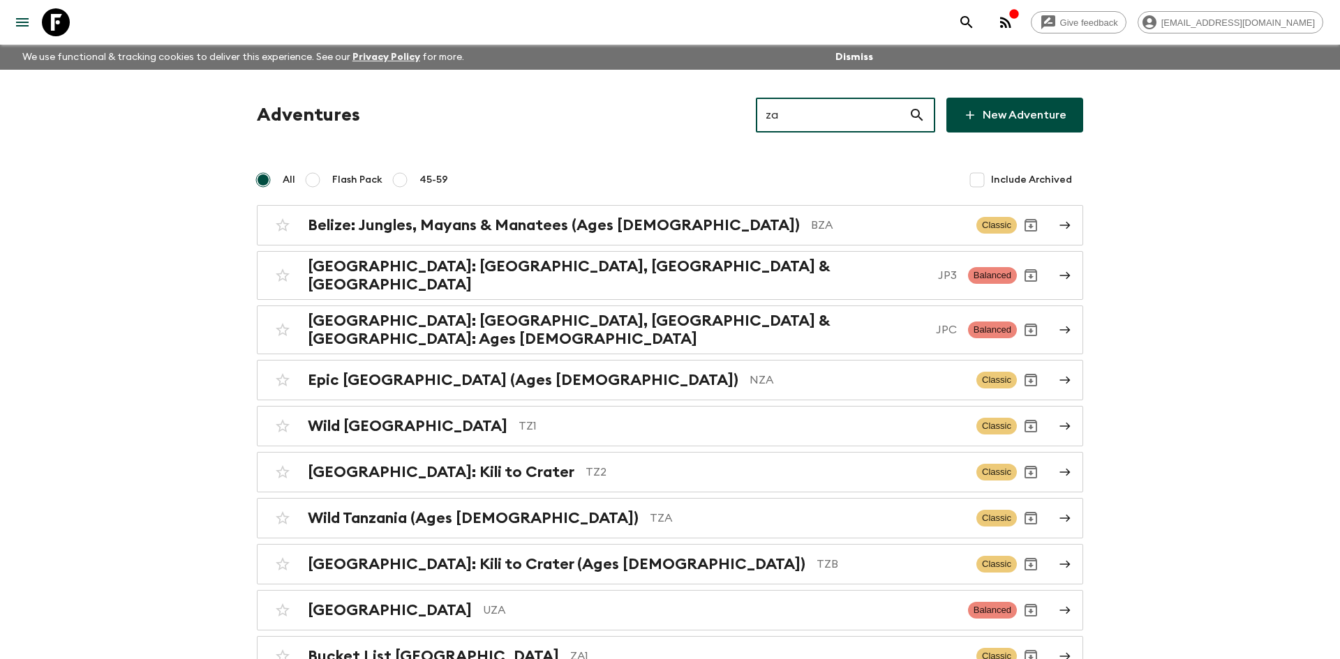
type input "za1"
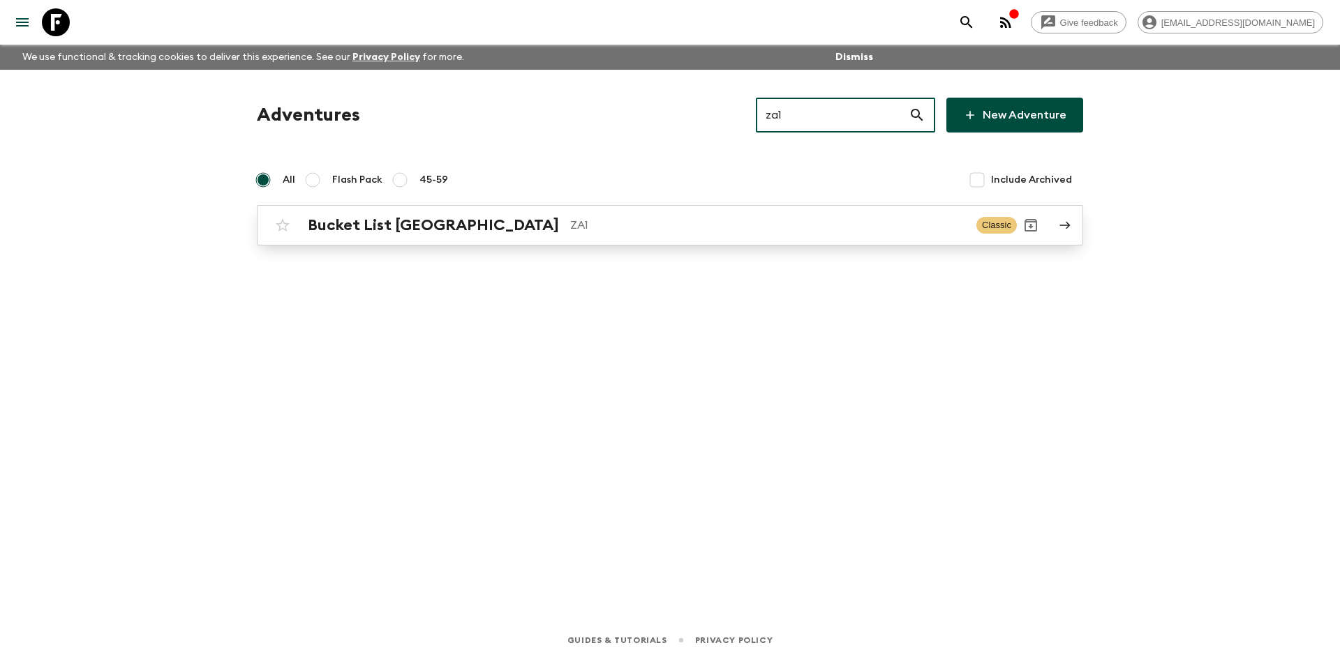
click at [471, 230] on h2 "Bucket List [GEOGRAPHIC_DATA]" at bounding box center [433, 225] width 251 height 18
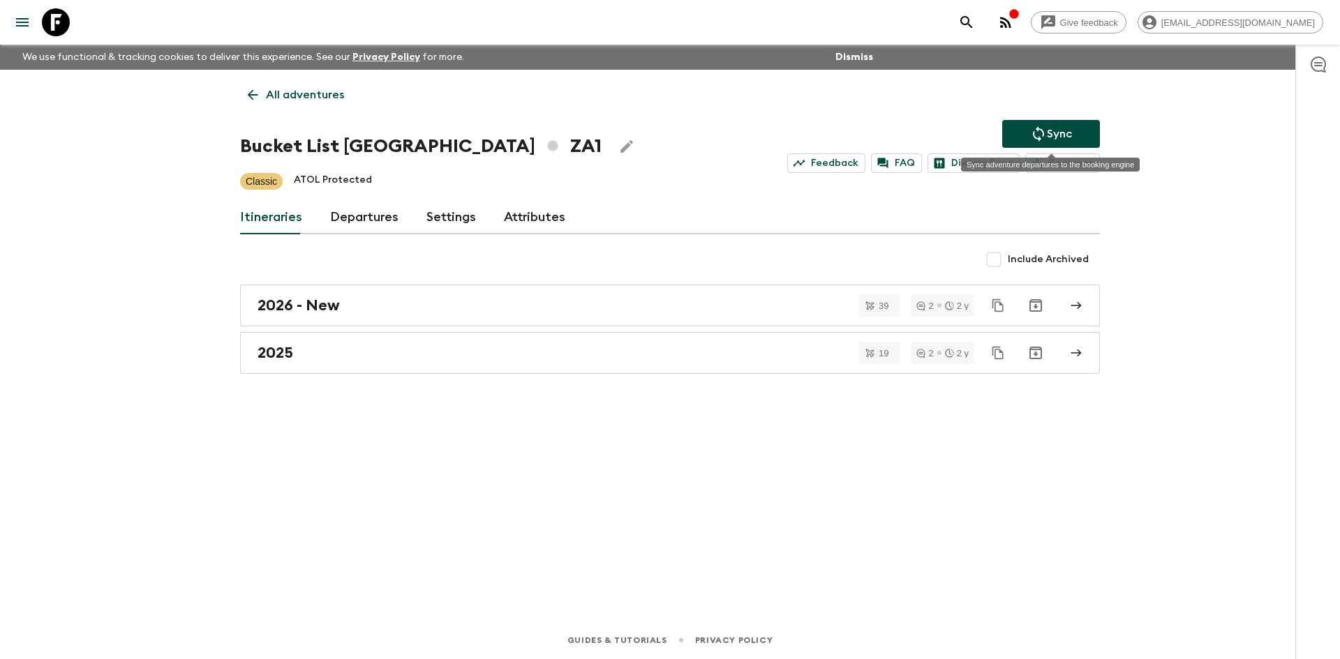
click at [1047, 133] on p "Sync" at bounding box center [1059, 134] width 25 height 17
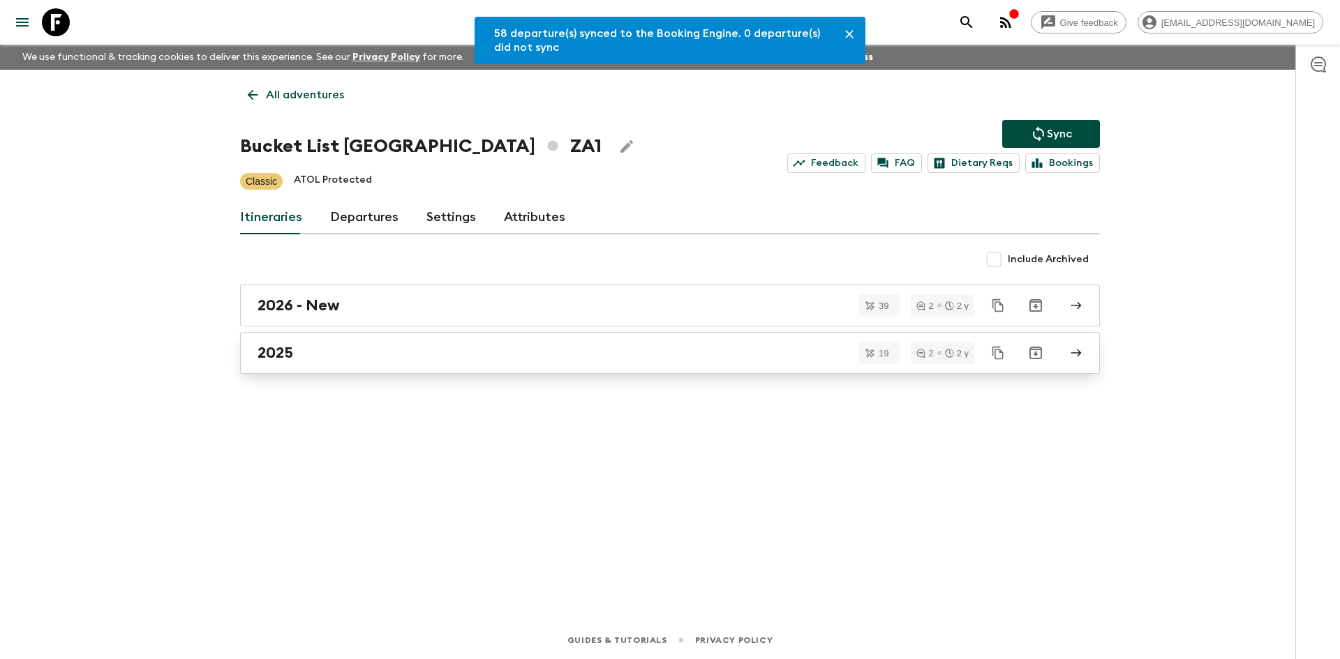
click at [327, 366] on link "2025" at bounding box center [670, 353] width 860 height 42
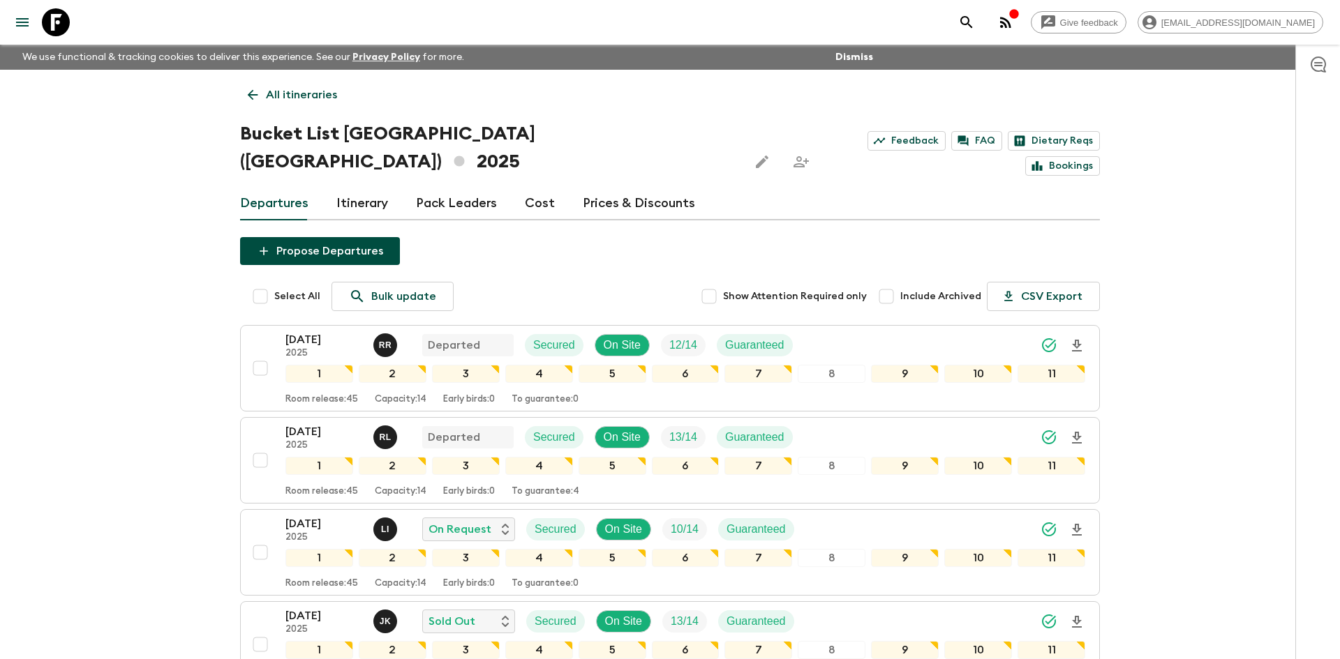
click at [292, 96] on p "All itineraries" at bounding box center [301, 95] width 71 height 17
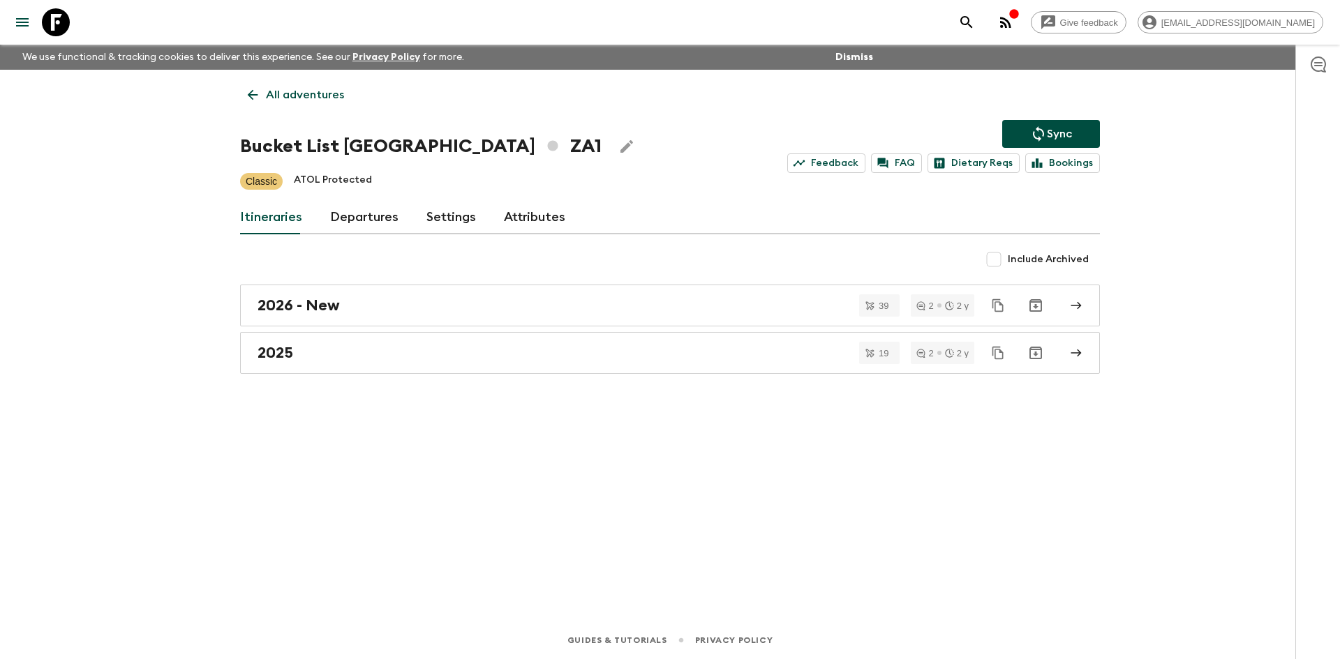
click at [292, 96] on p "All adventures" at bounding box center [305, 95] width 78 height 17
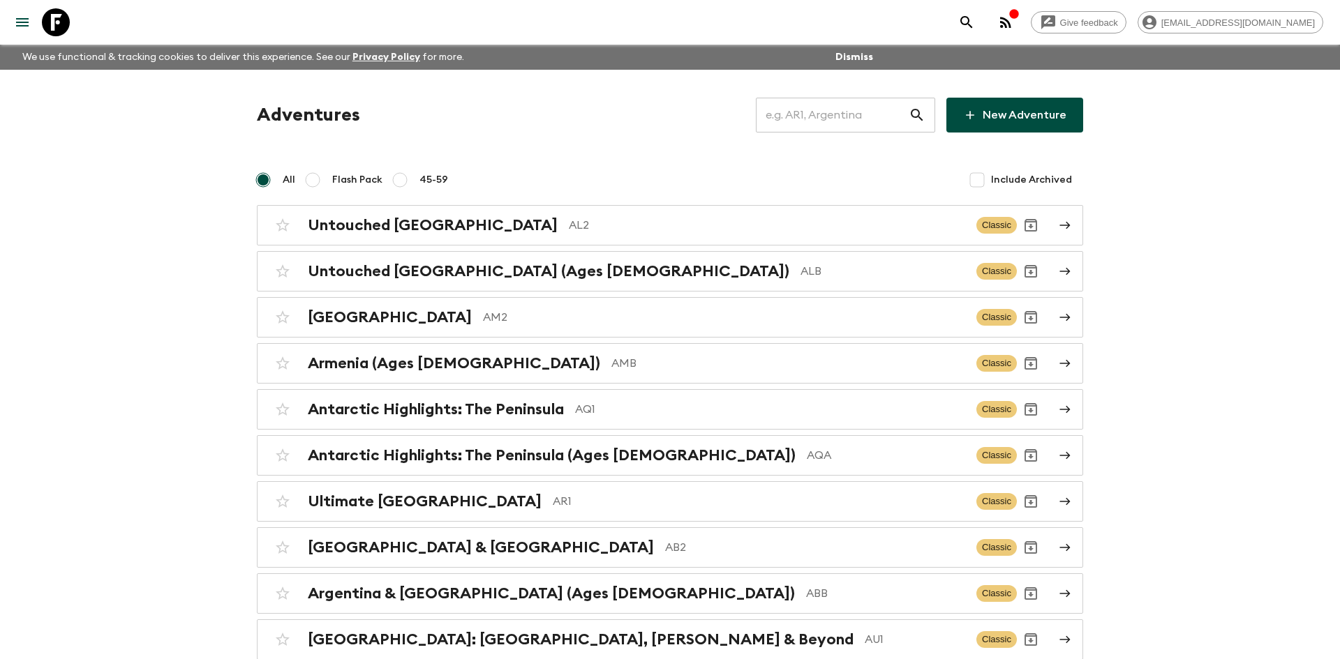
click at [806, 116] on input "text" at bounding box center [832, 115] width 153 height 39
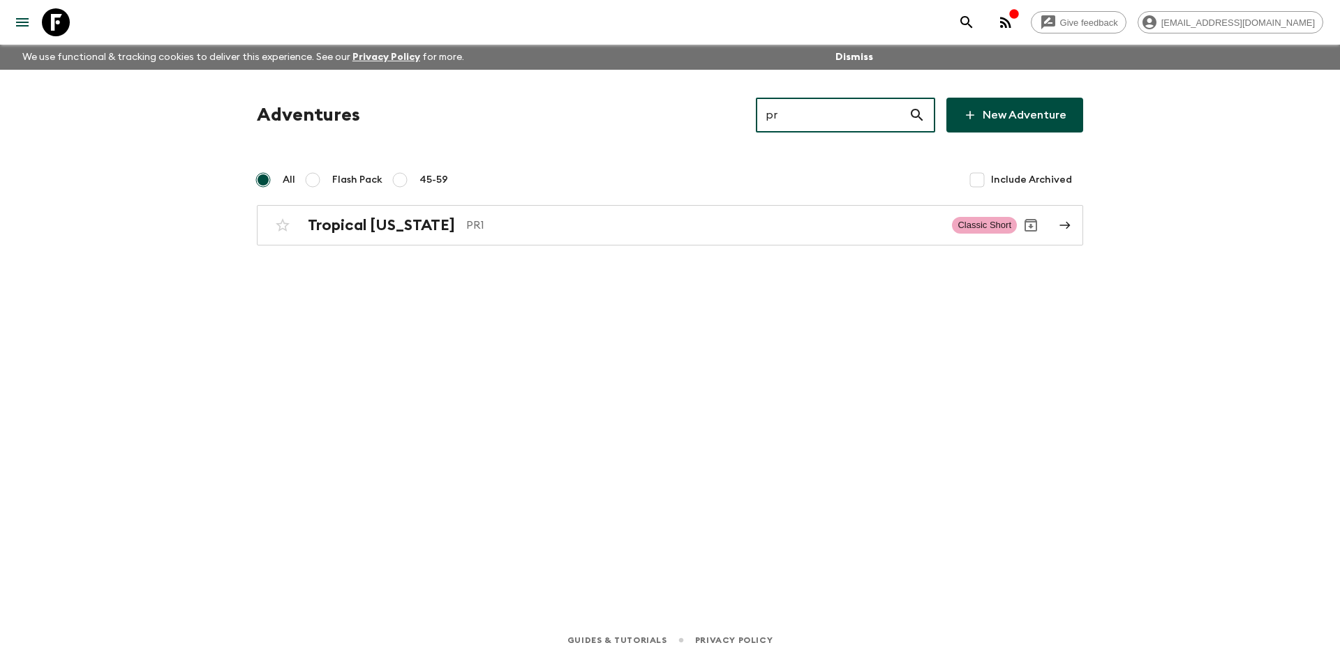
type input "pr1"
click at [481, 217] on p "PR1" at bounding box center [703, 225] width 474 height 17
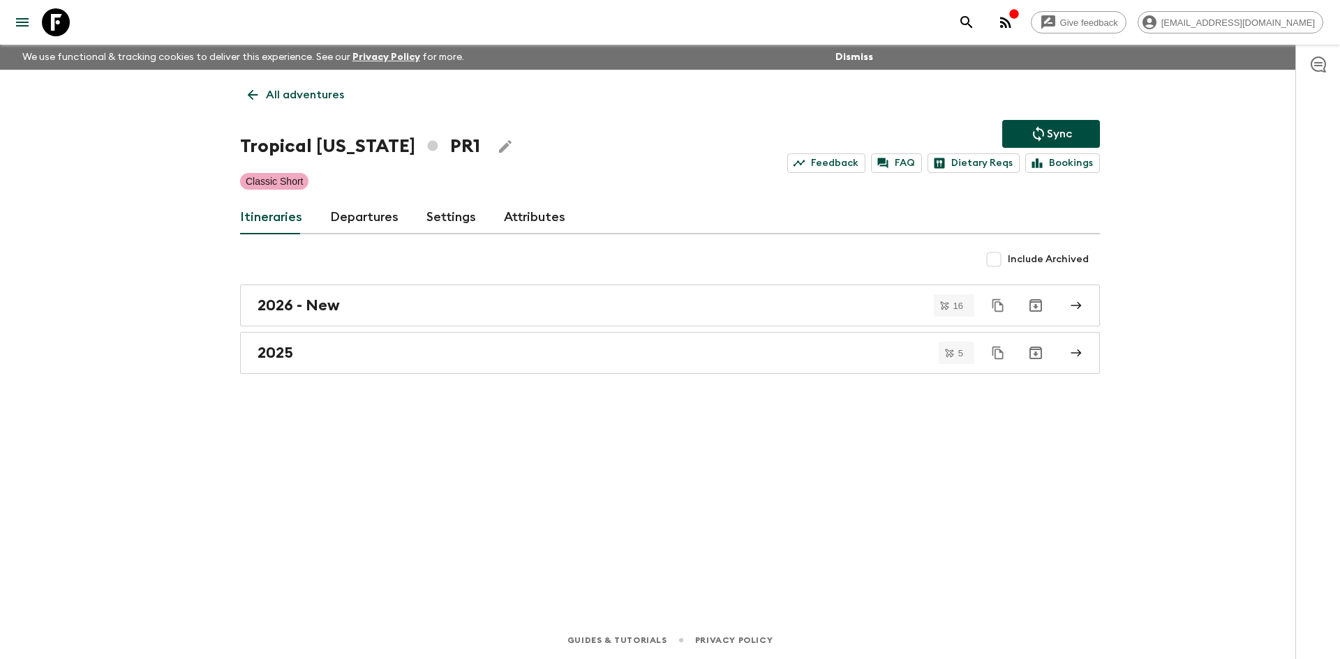
click at [1035, 126] on icon "Sync adventure departures to the booking engine" at bounding box center [1038, 134] width 17 height 17
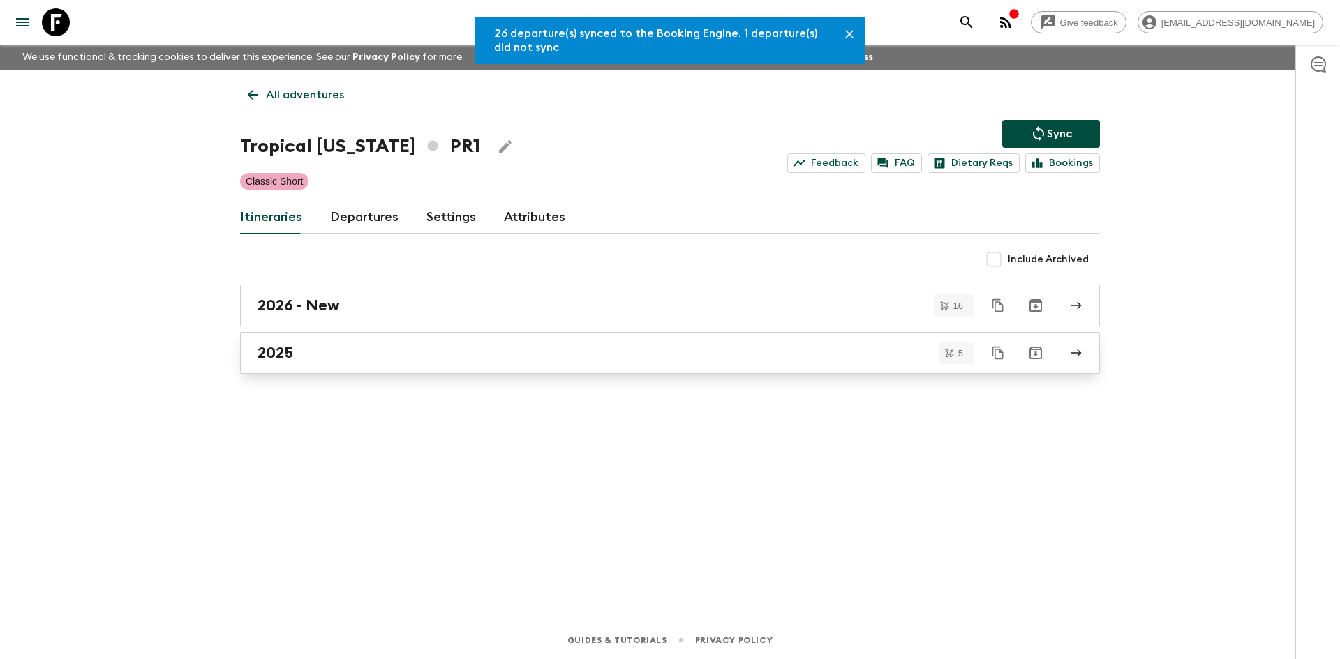
click at [396, 345] on div "2025" at bounding box center [656, 353] width 798 height 18
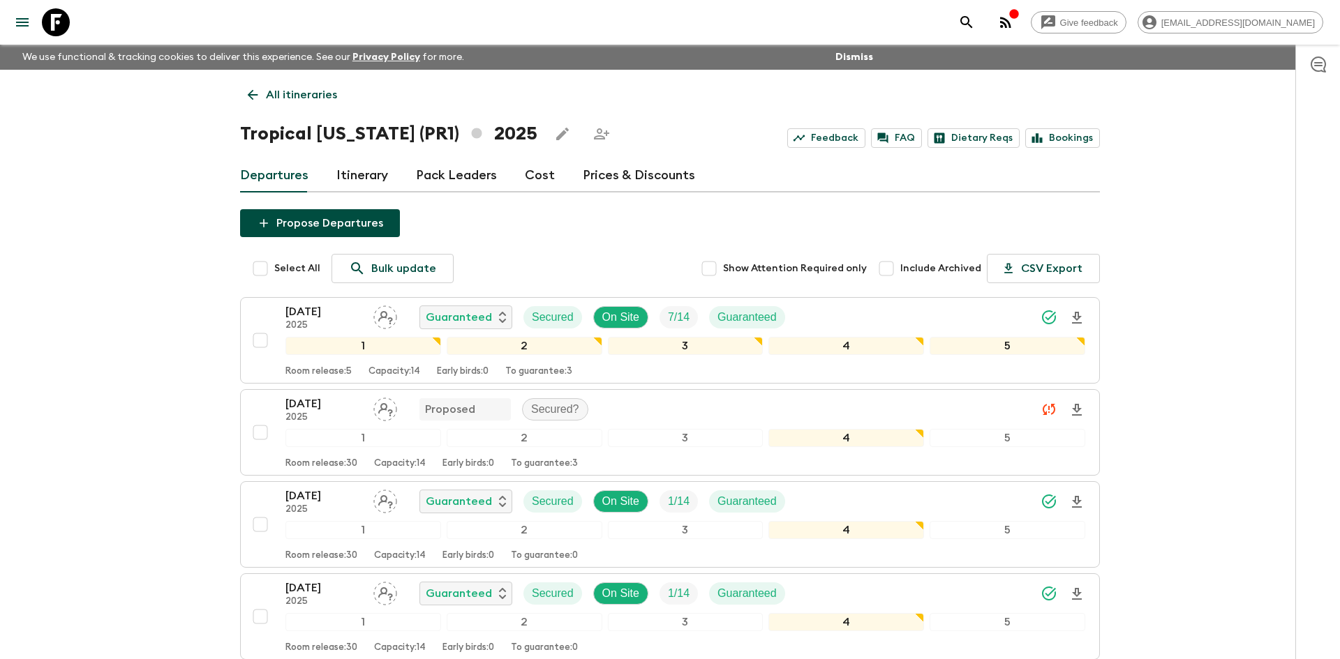
click at [317, 96] on p "All itineraries" at bounding box center [301, 95] width 71 height 17
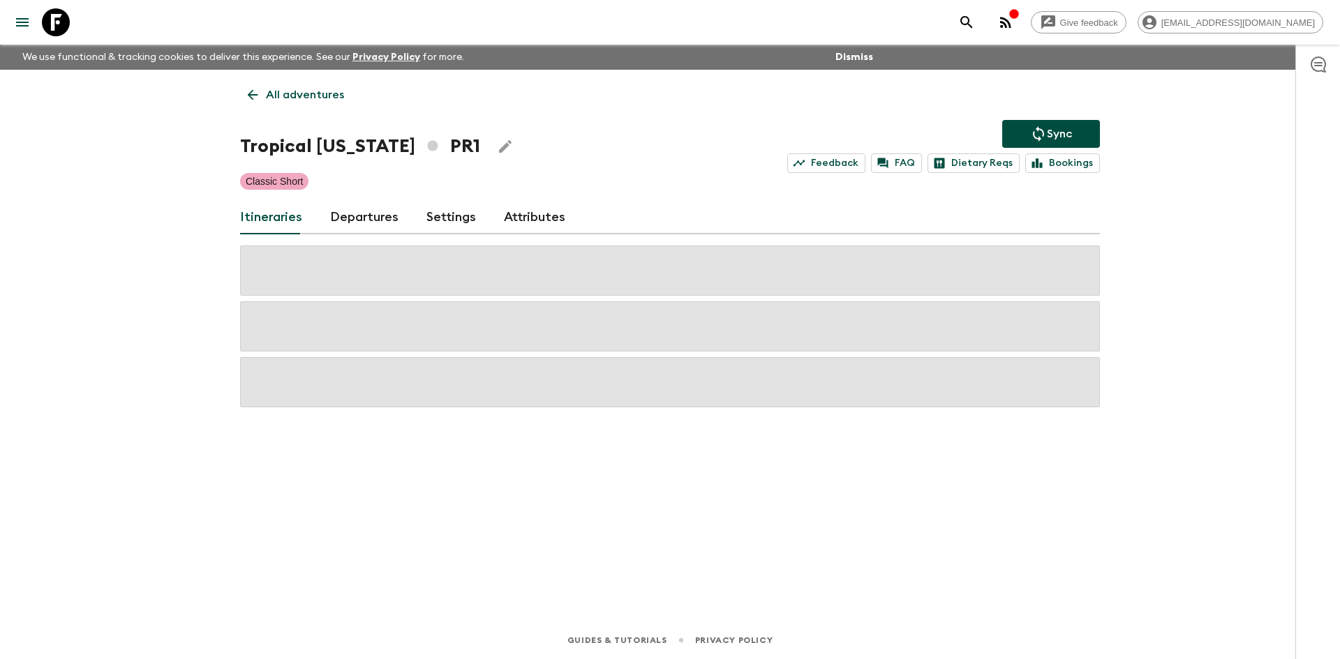
click at [317, 96] on p "All adventures" at bounding box center [305, 95] width 78 height 17
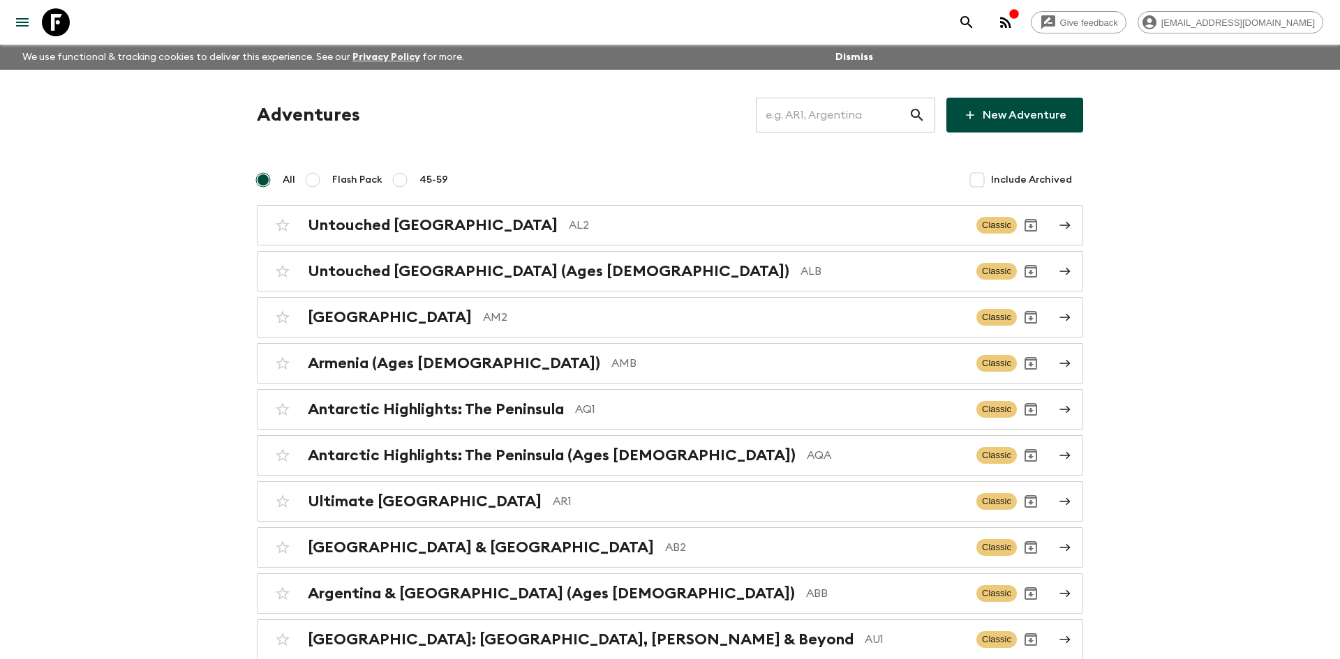
click at [814, 106] on input "text" at bounding box center [832, 115] width 153 height 39
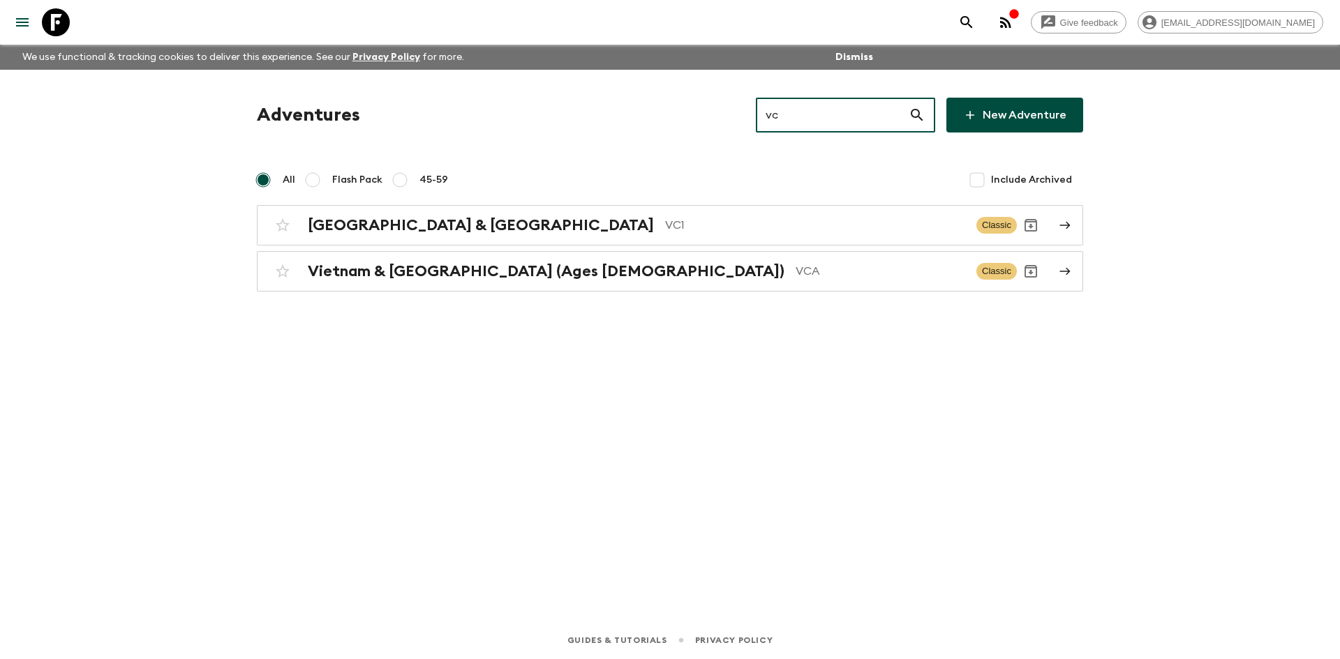
type input "vc1"
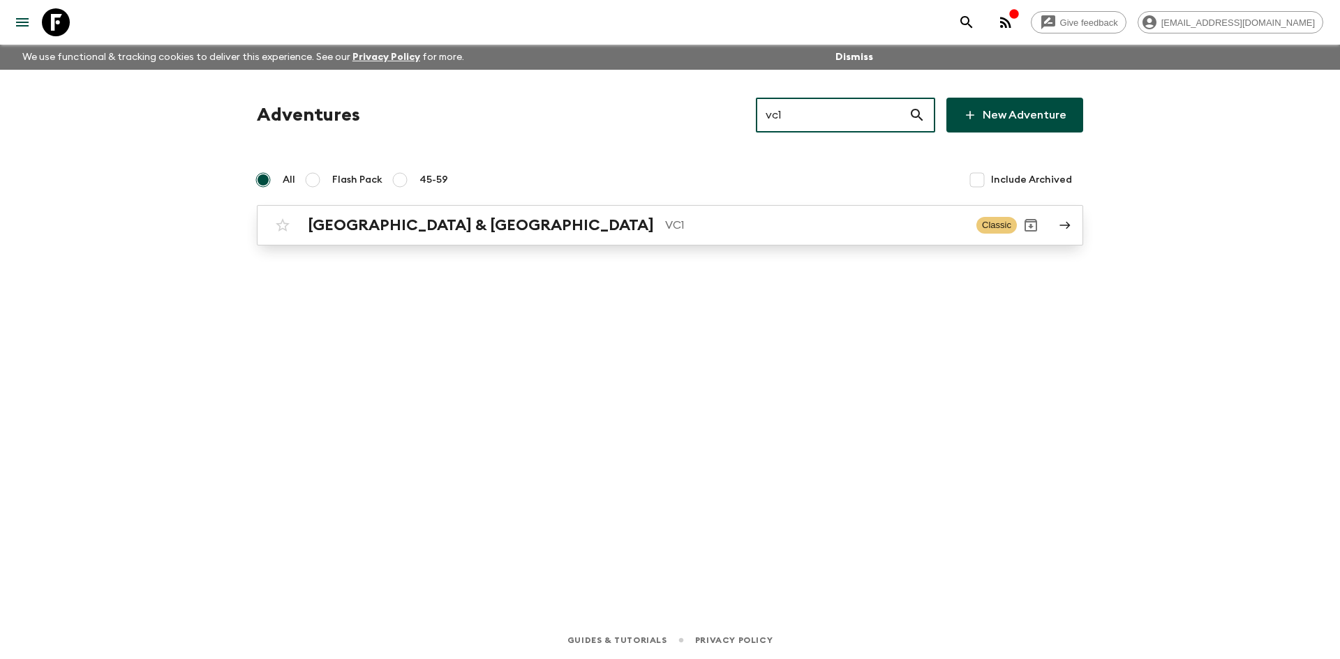
click at [665, 218] on p "VC1" at bounding box center [815, 225] width 300 height 17
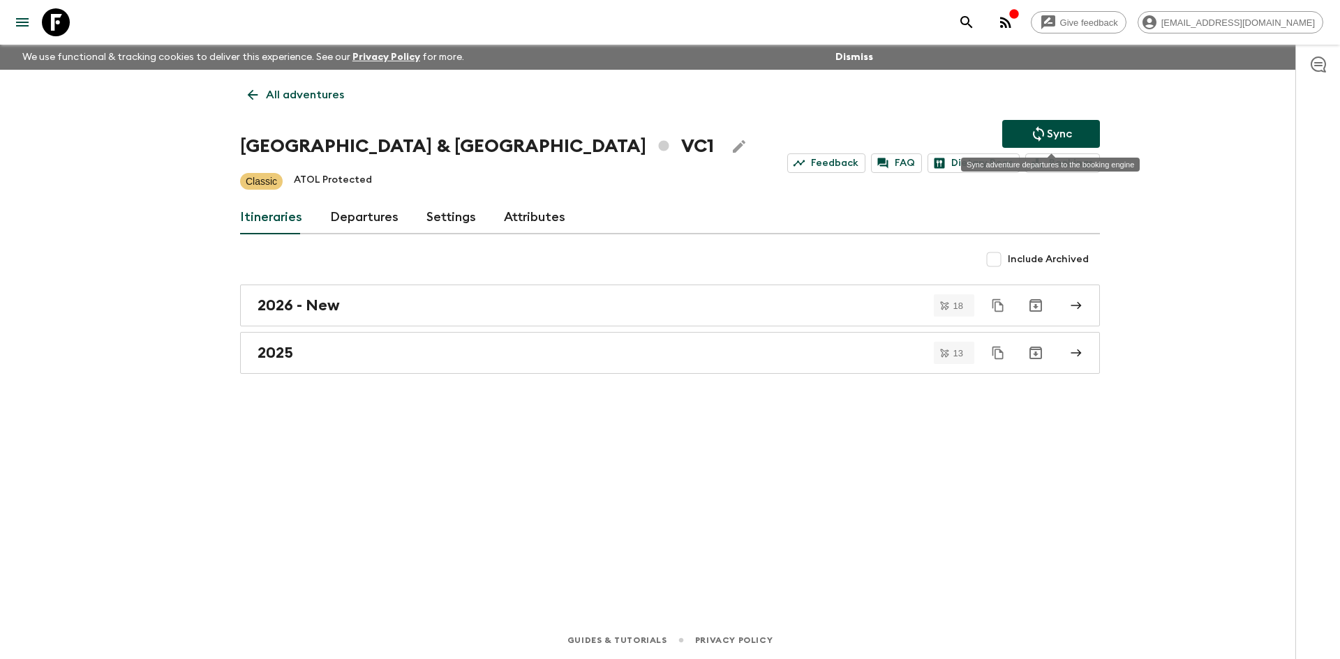
click at [1027, 135] on button "Sync" at bounding box center [1051, 134] width 98 height 28
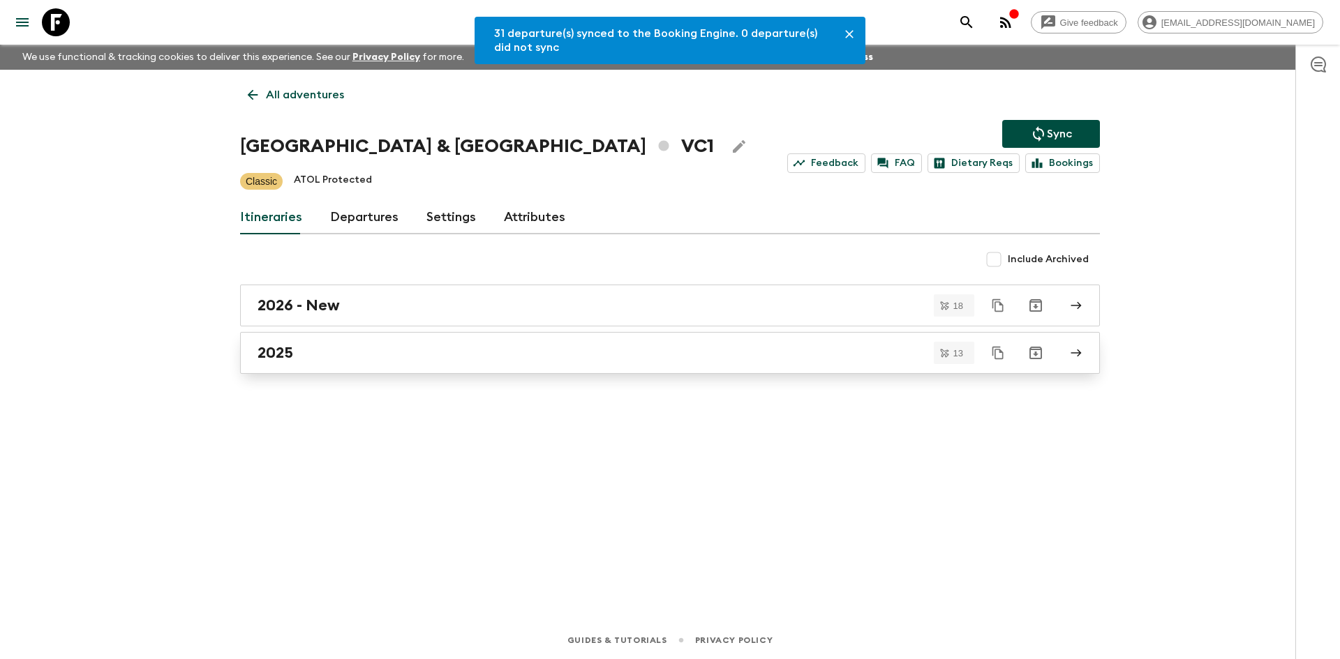
click at [357, 359] on div "2025" at bounding box center [656, 353] width 798 height 18
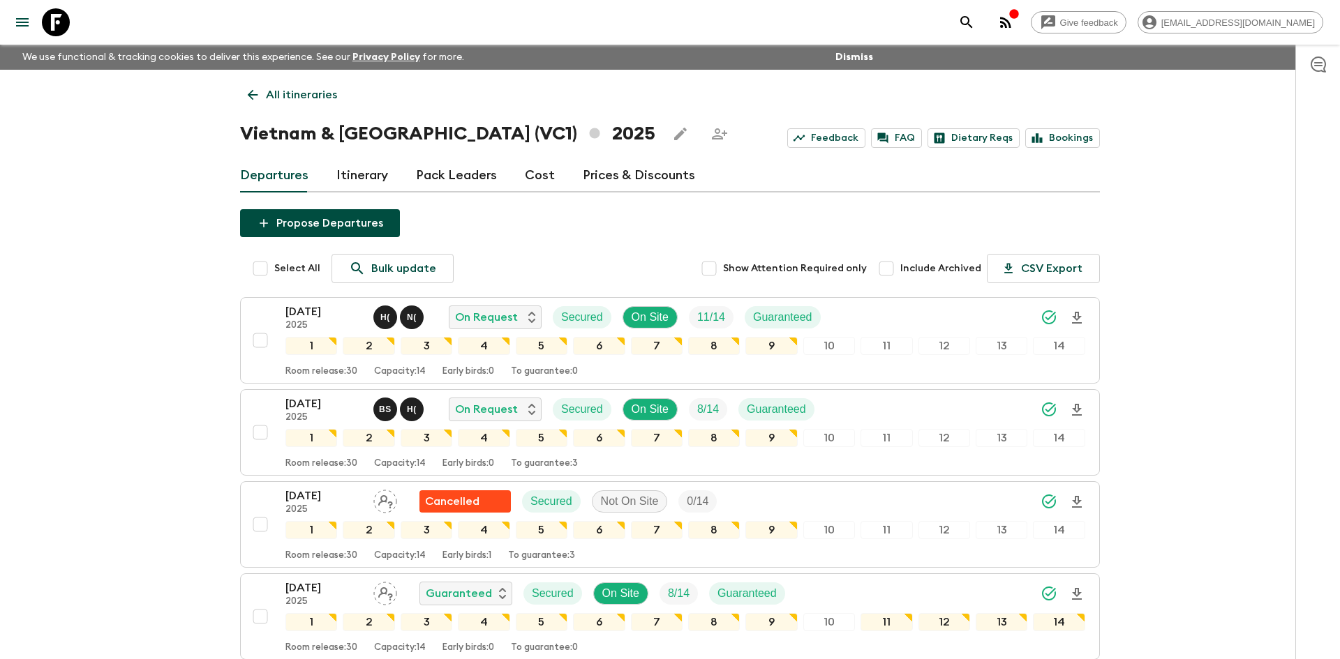
click at [317, 88] on p "All itineraries" at bounding box center [301, 95] width 71 height 17
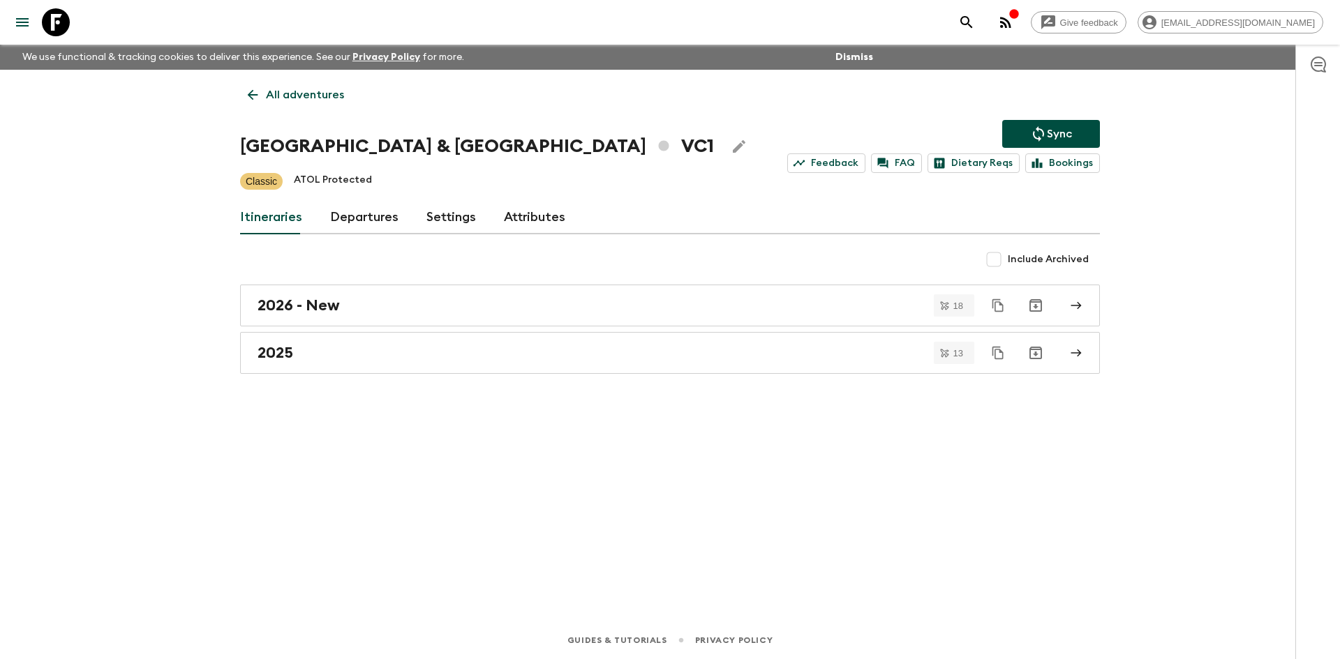
click at [317, 88] on p "All adventures" at bounding box center [305, 95] width 78 height 17
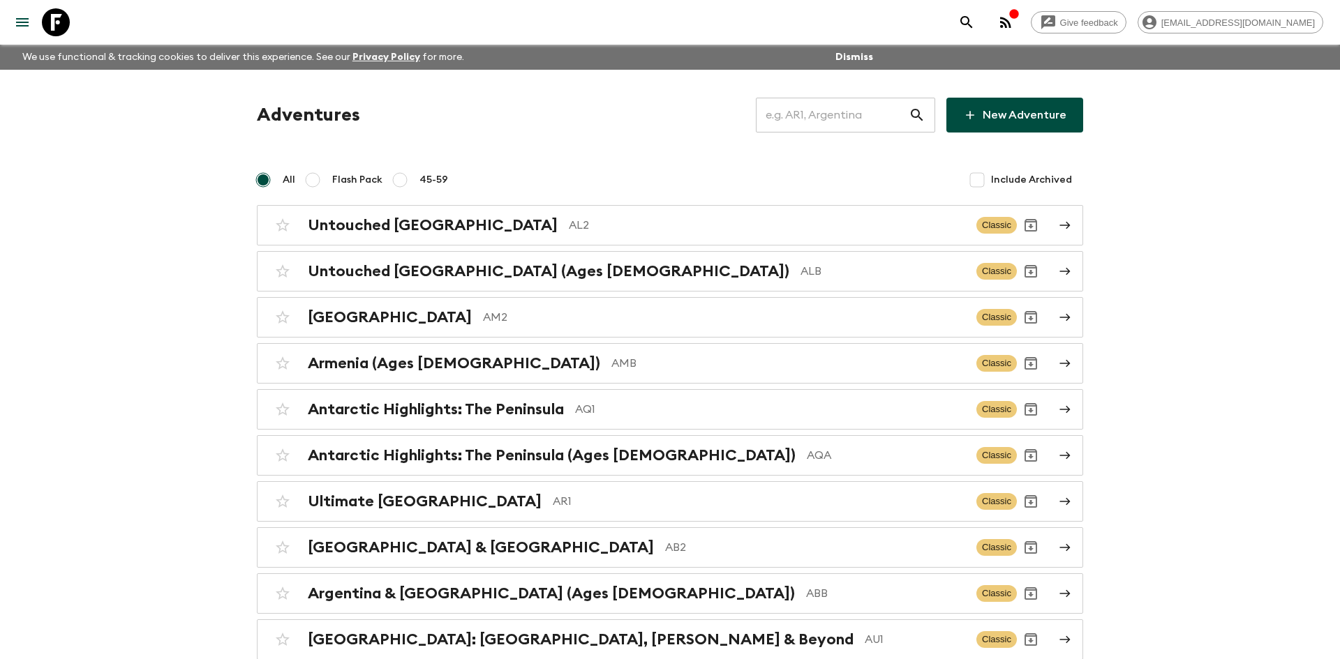
click at [791, 121] on input "text" at bounding box center [832, 115] width 153 height 39
type input "al2"
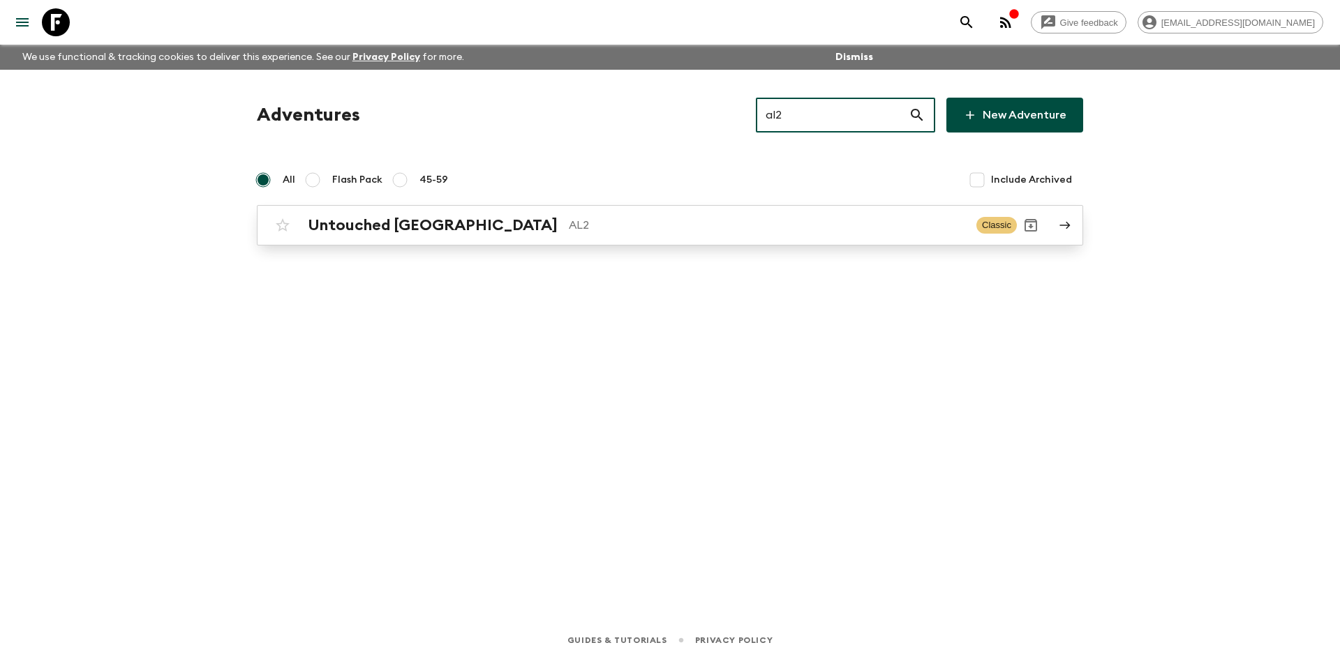
click at [569, 218] on p "AL2" at bounding box center [767, 225] width 396 height 17
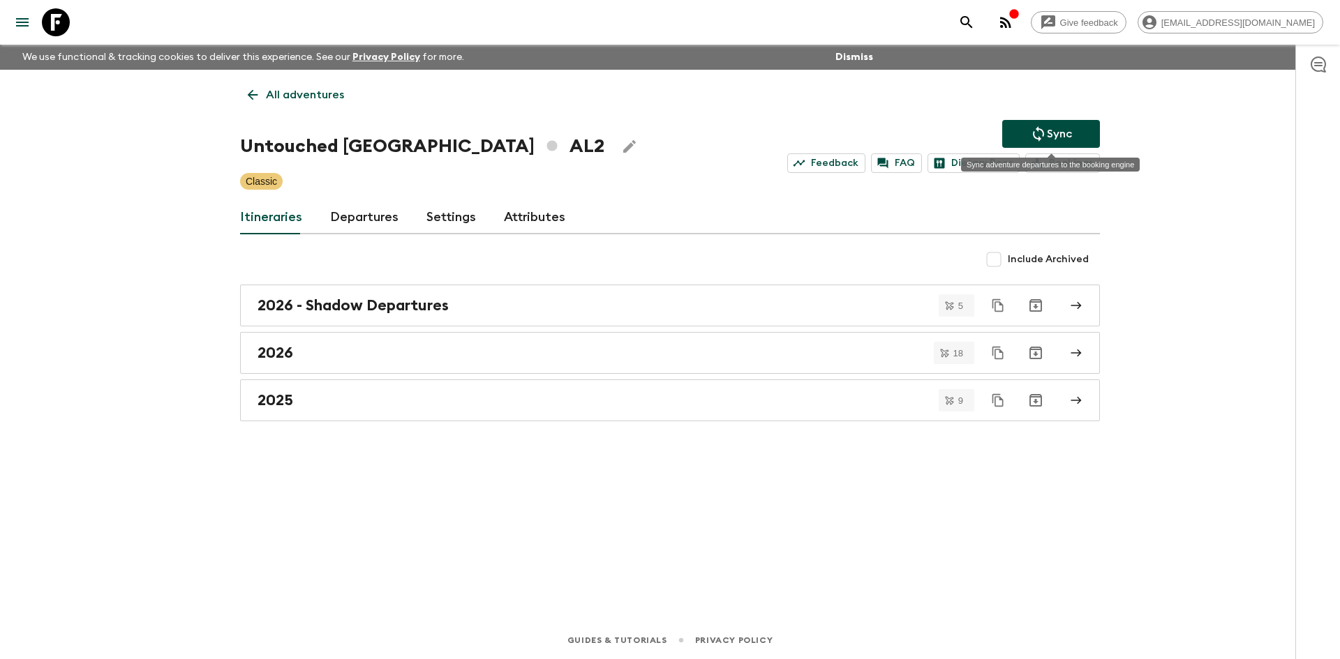
click at [1063, 130] on p "Sync" at bounding box center [1059, 134] width 25 height 17
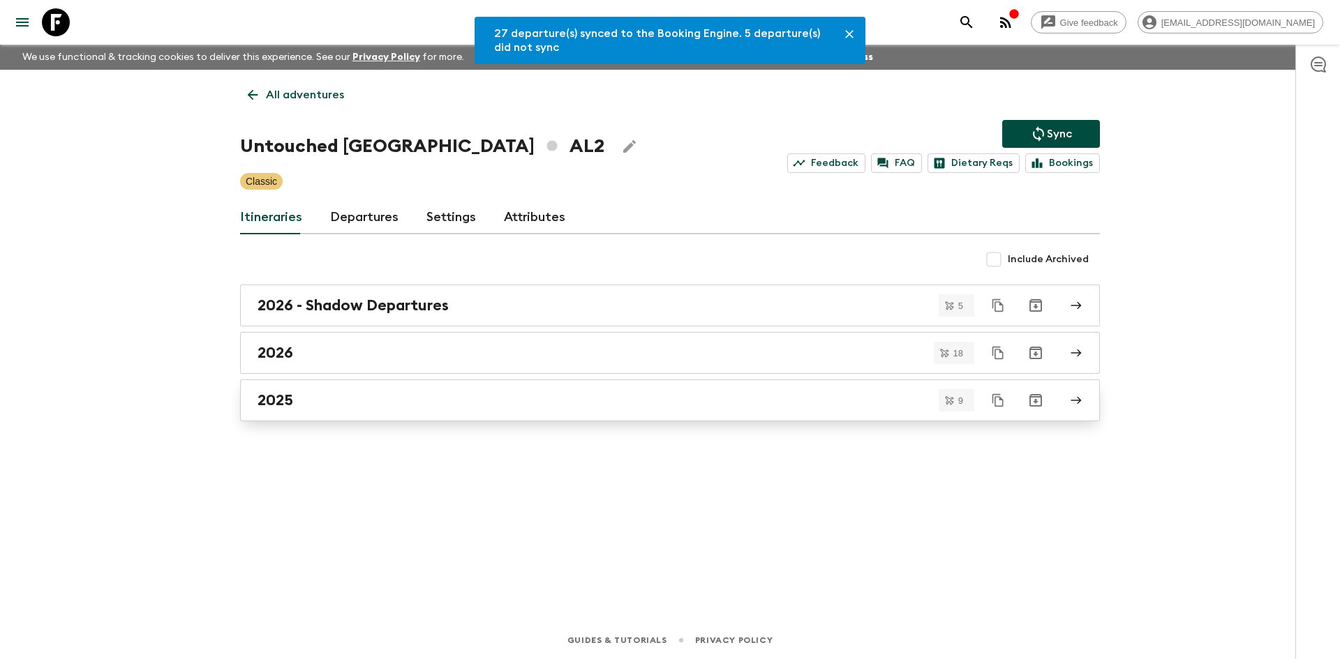
click at [333, 388] on link "2025" at bounding box center [670, 401] width 860 height 42
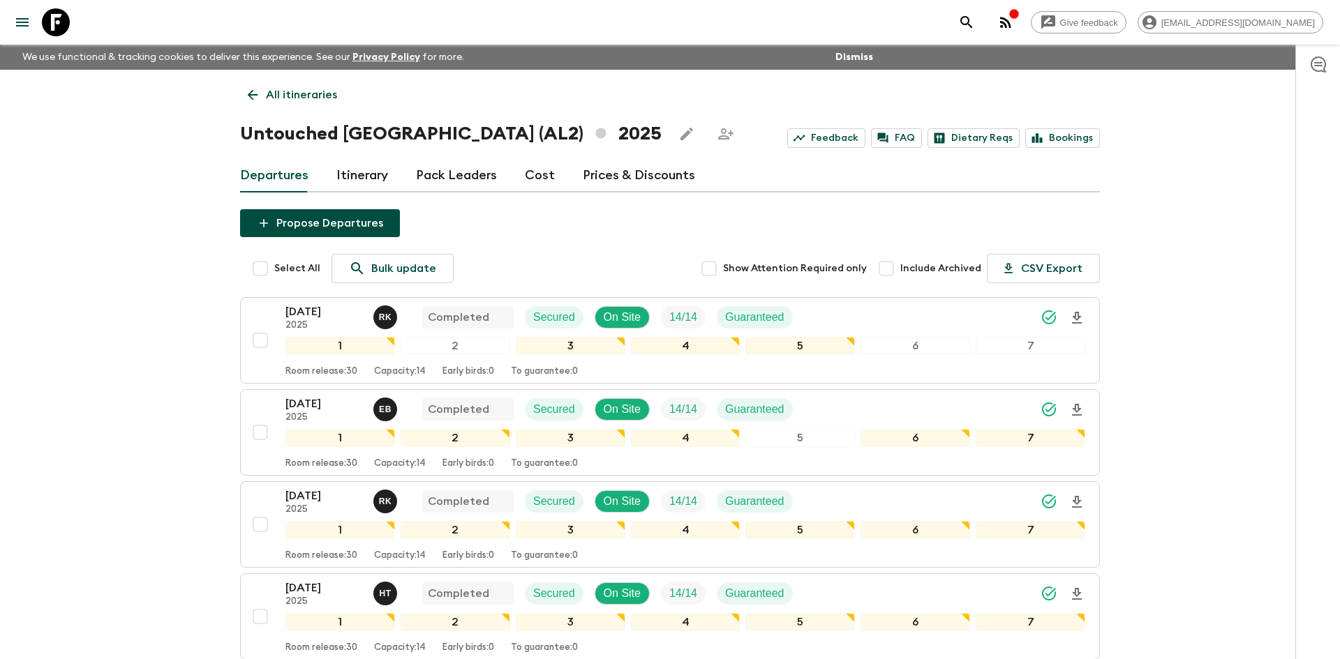
click at [324, 89] on p "All itineraries" at bounding box center [301, 95] width 71 height 17
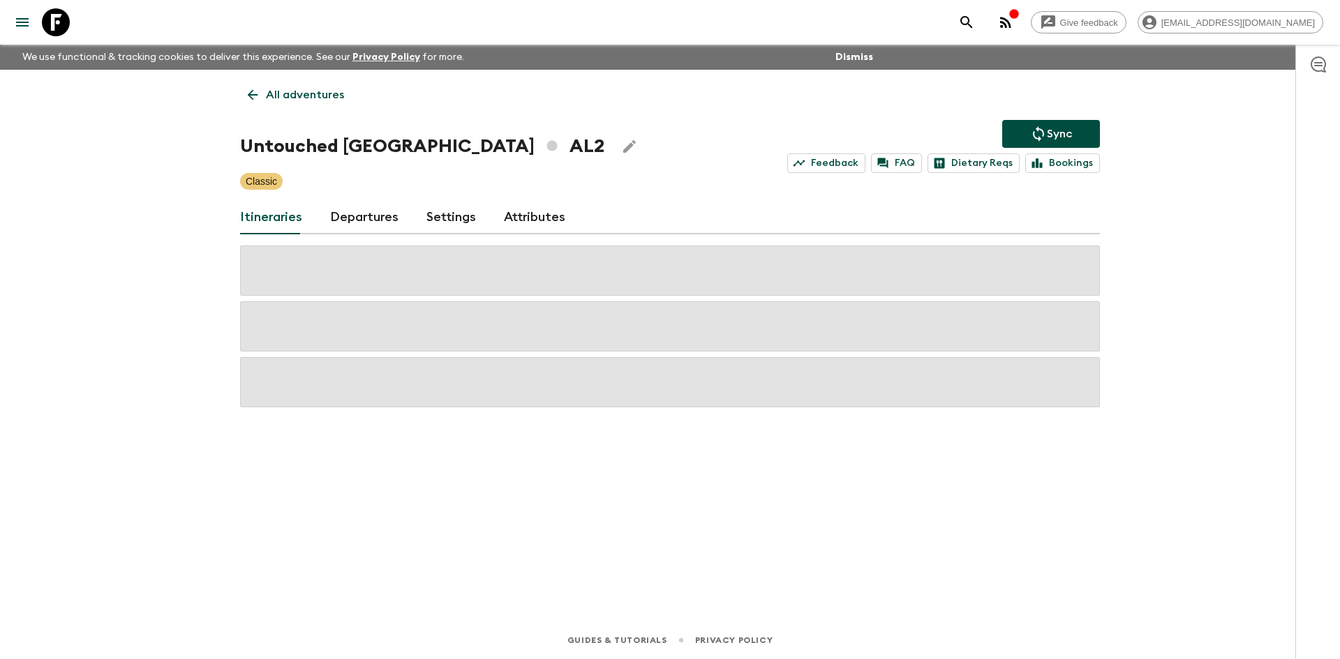
click at [324, 89] on p "All adventures" at bounding box center [305, 95] width 78 height 17
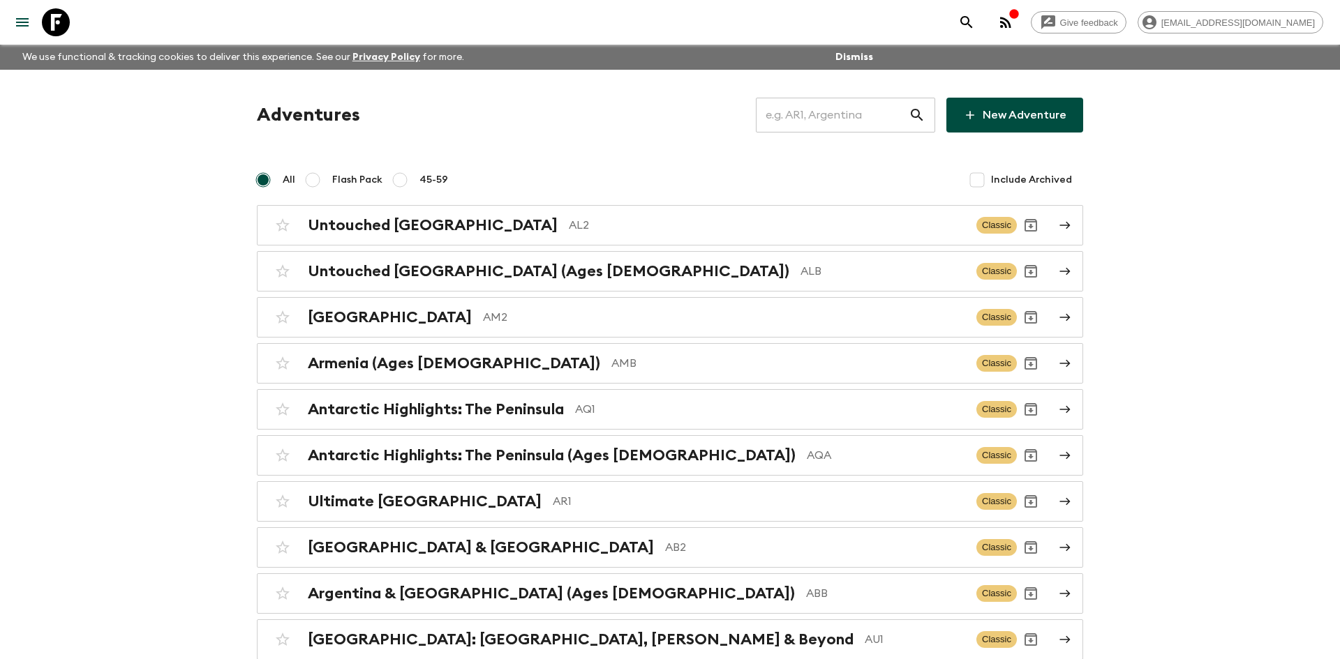
click at [818, 126] on input "text" at bounding box center [832, 115] width 153 height 39
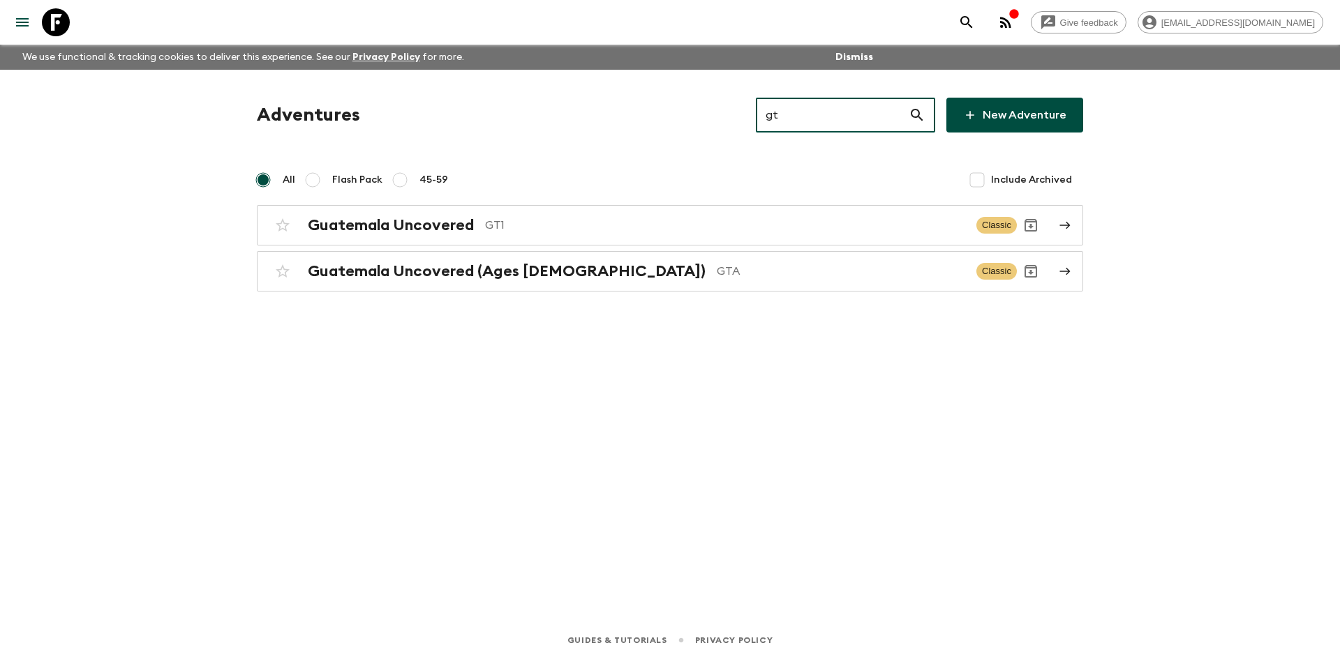
type input "gt1"
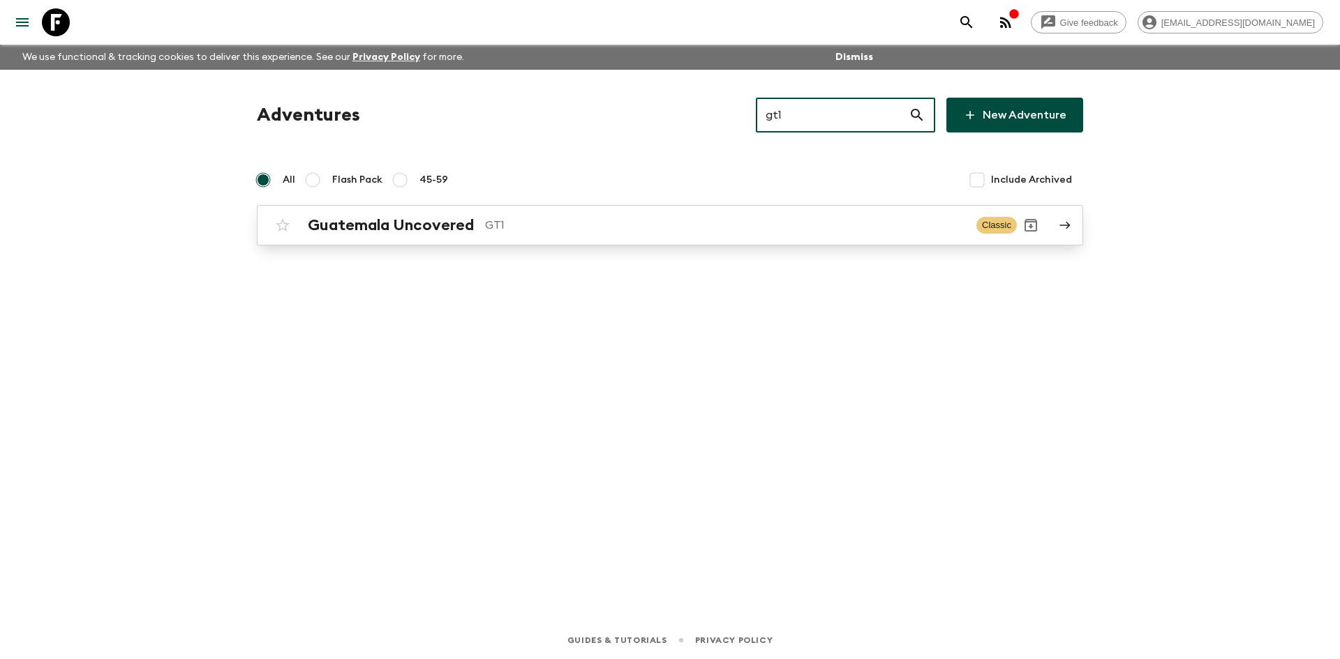
click at [437, 227] on h2 "Guatemala Uncovered" at bounding box center [391, 225] width 166 height 18
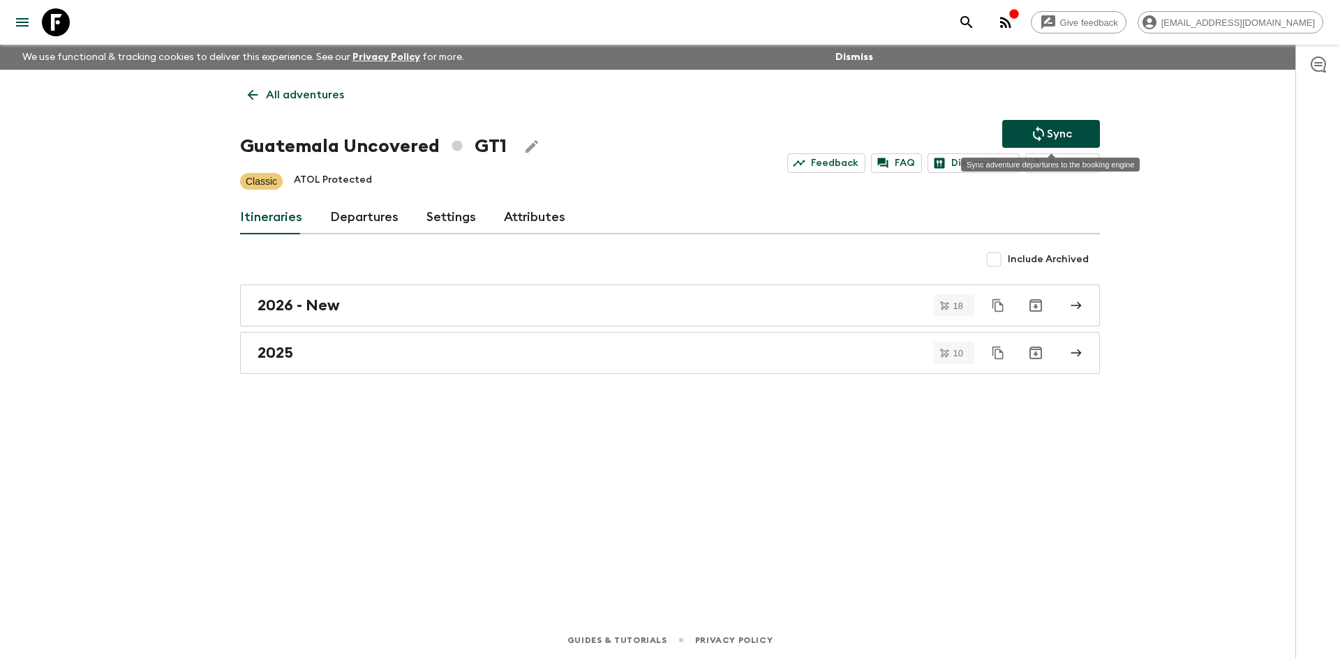
click at [1054, 131] on p "Sync" at bounding box center [1059, 134] width 25 height 17
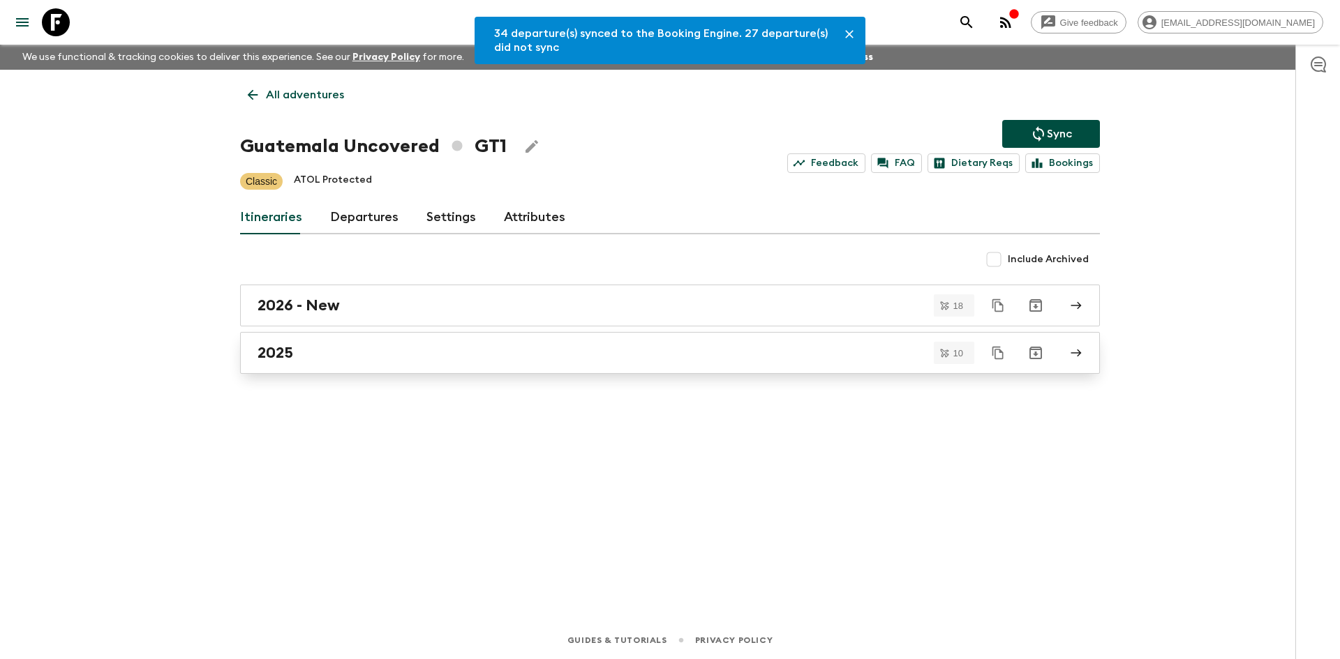
click at [321, 347] on div "2025" at bounding box center [656, 353] width 798 height 18
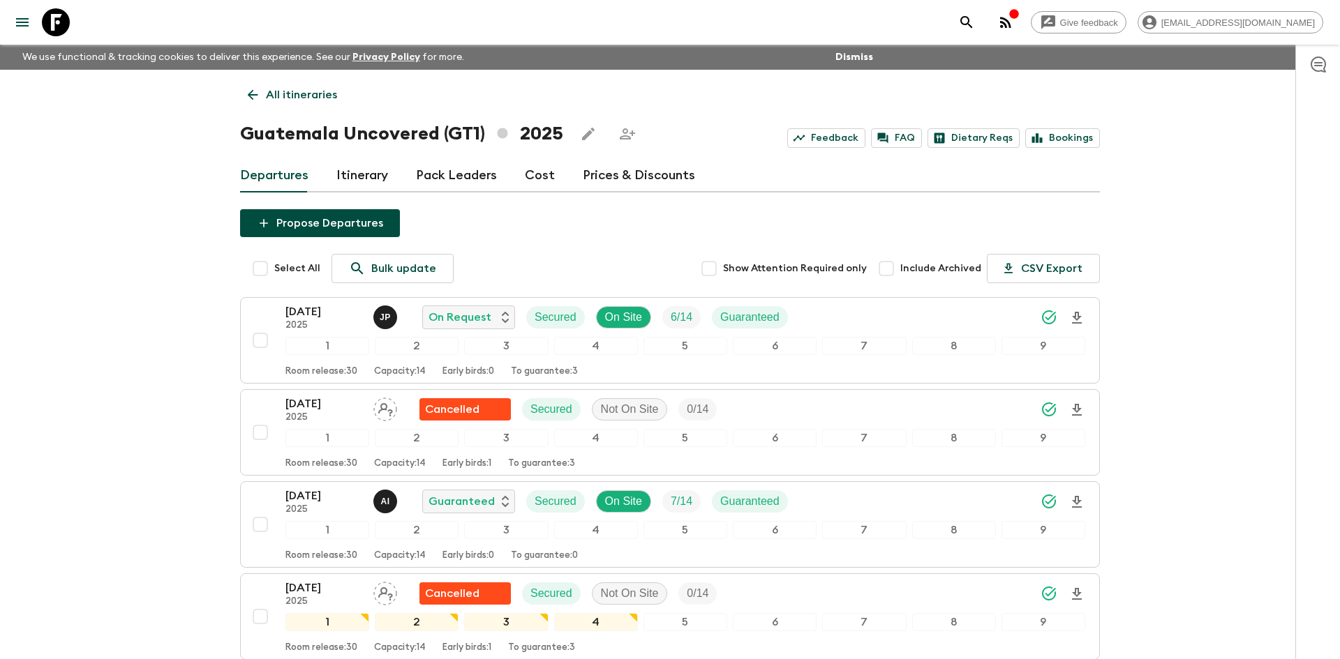
click at [271, 89] on p "All itineraries" at bounding box center [301, 95] width 71 height 17
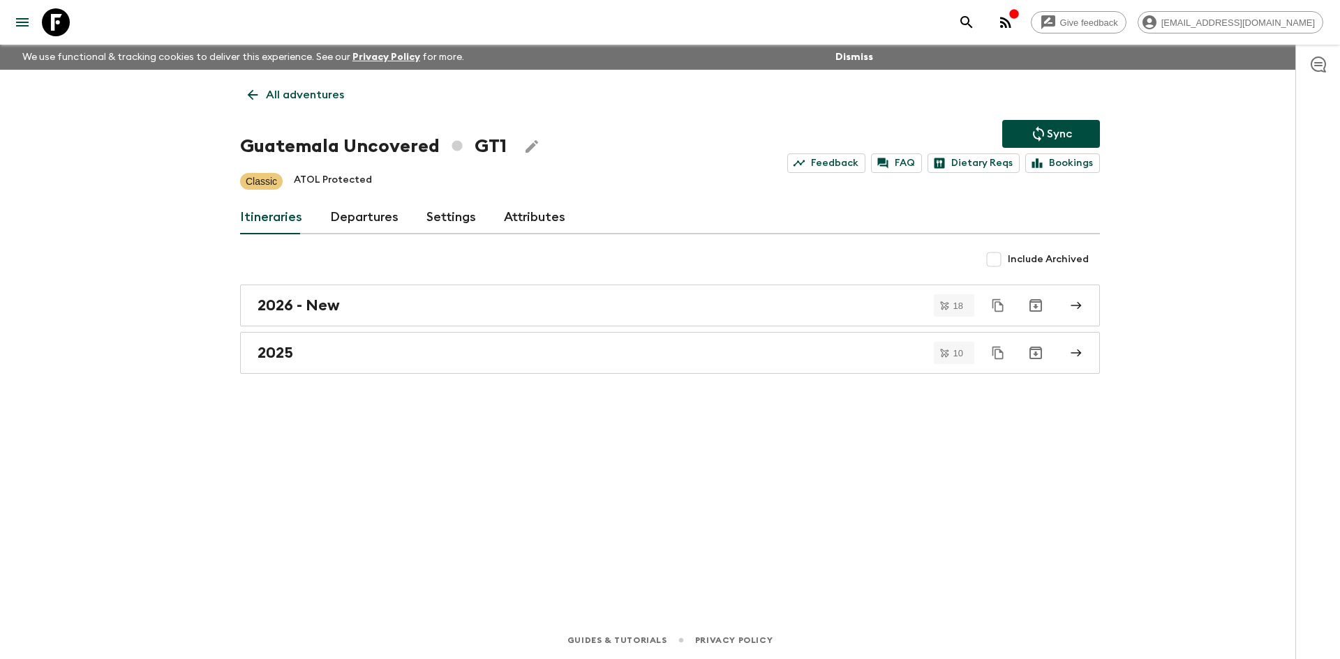
click at [271, 89] on p "All adventures" at bounding box center [305, 95] width 78 height 17
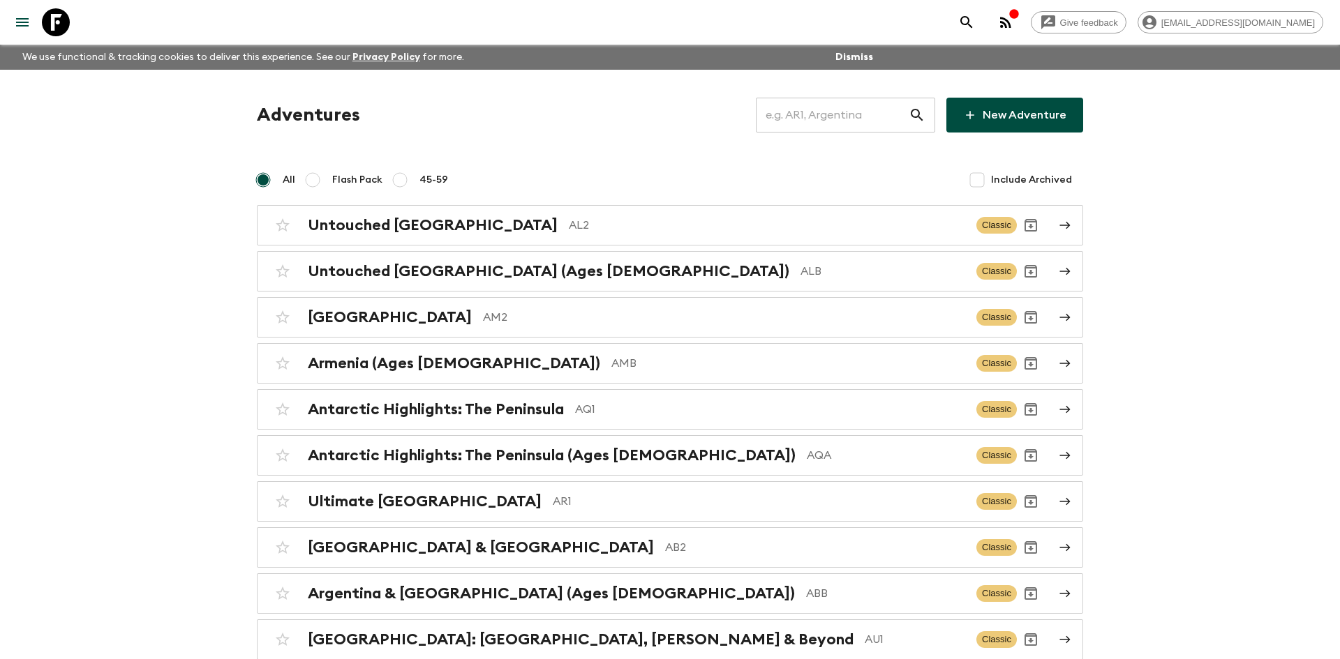
click at [854, 110] on input "text" at bounding box center [832, 115] width 153 height 39
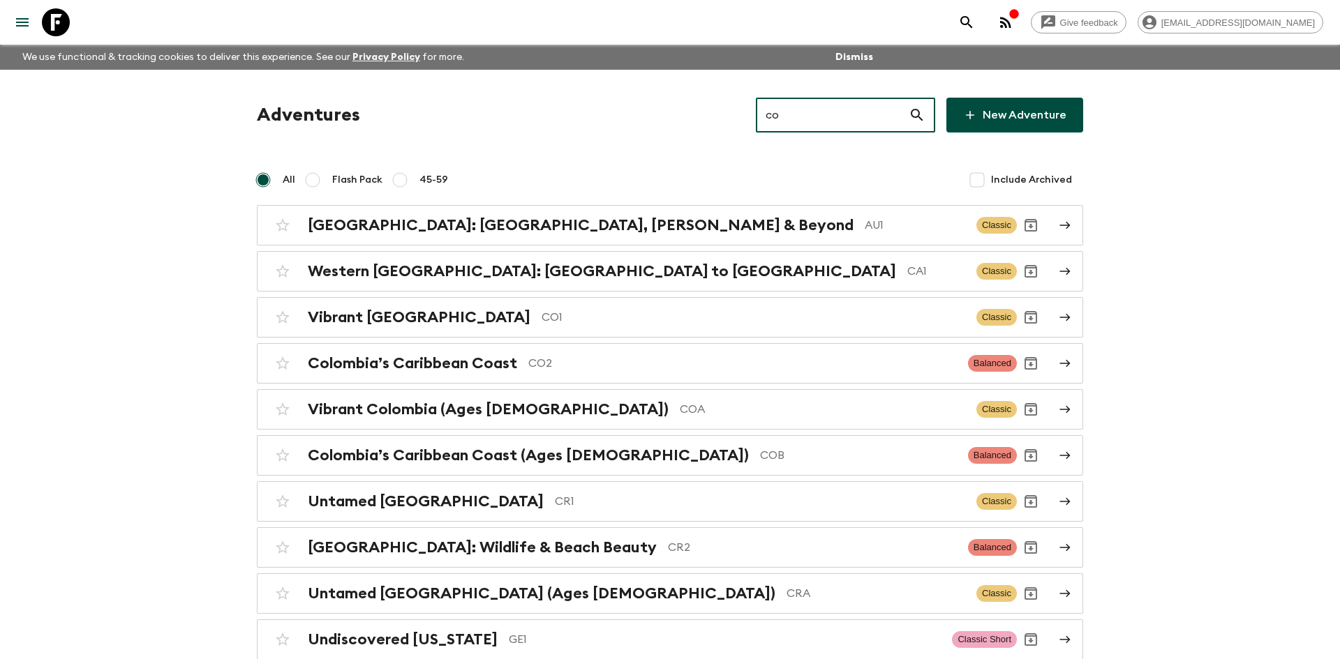
type input "co1"
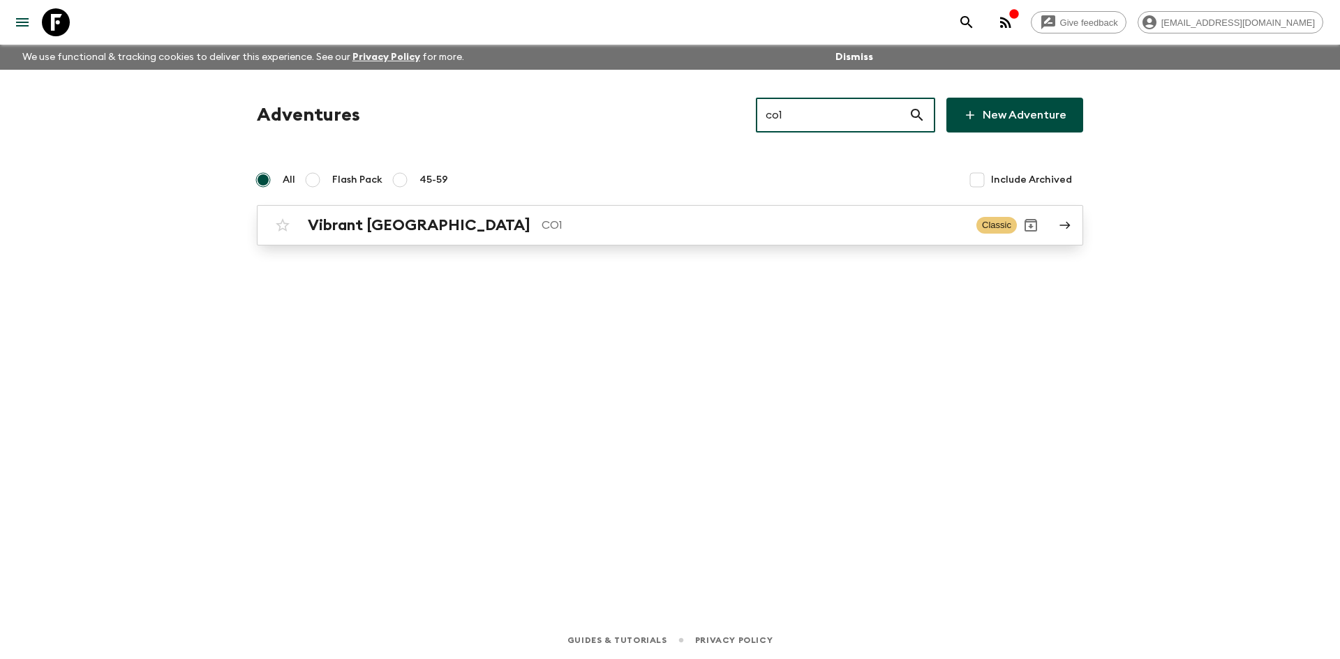
click at [541, 218] on p "CO1" at bounding box center [753, 225] width 424 height 17
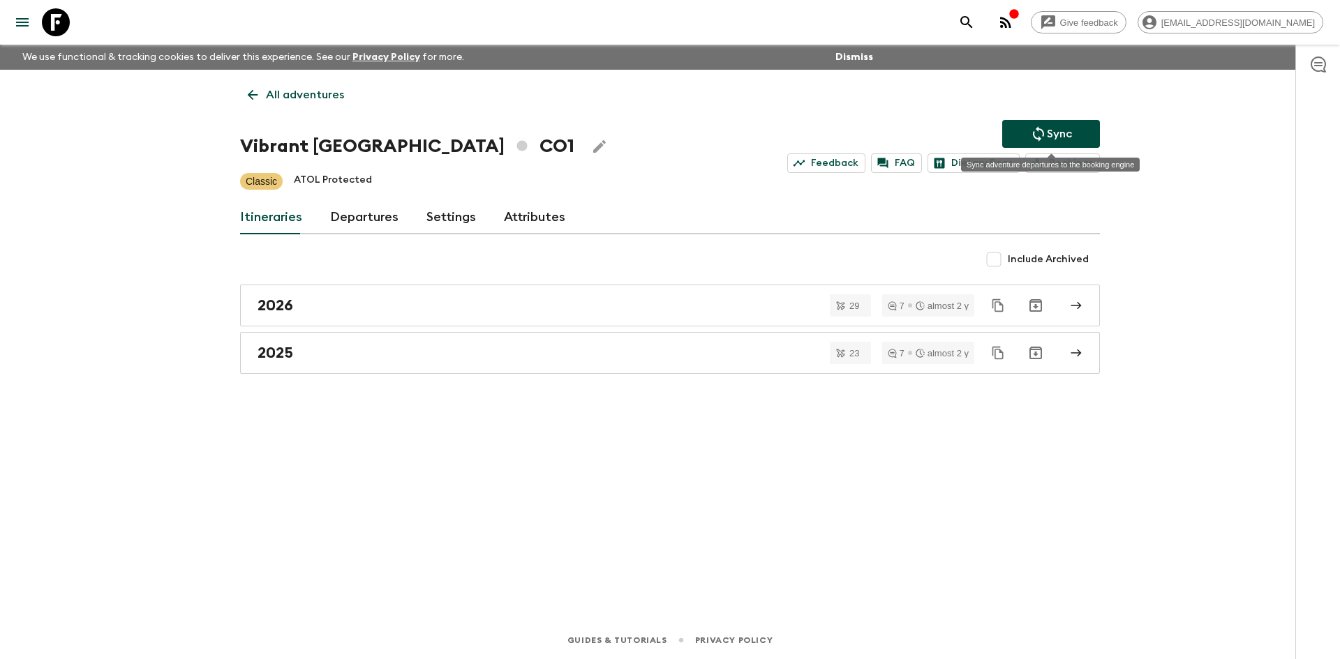
click at [1067, 139] on p "Sync" at bounding box center [1059, 134] width 25 height 17
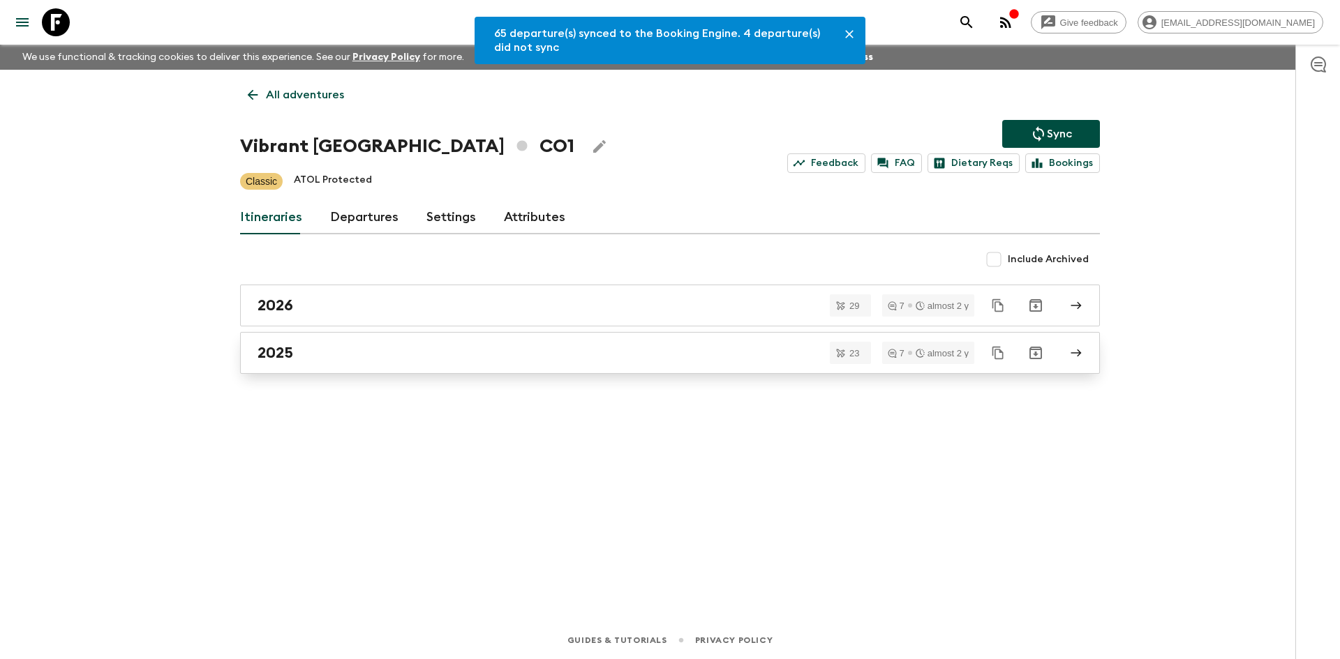
click at [380, 354] on div "2025" at bounding box center [656, 353] width 798 height 18
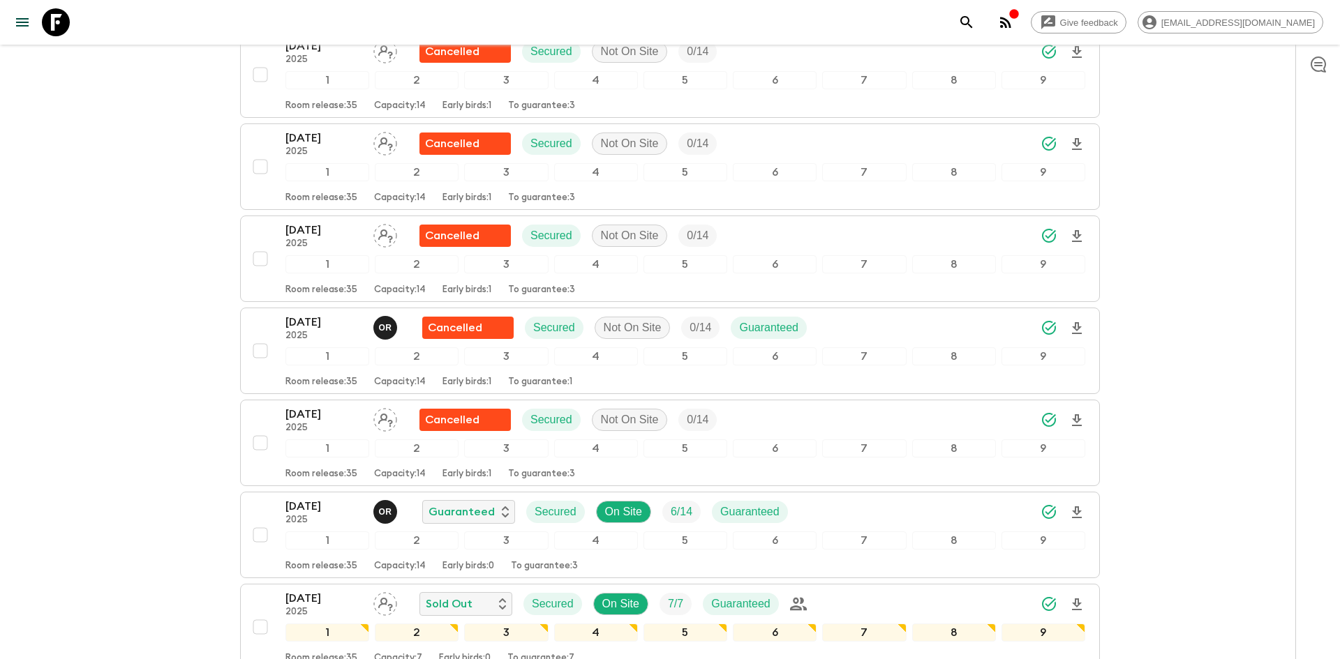
scroll to position [822, 0]
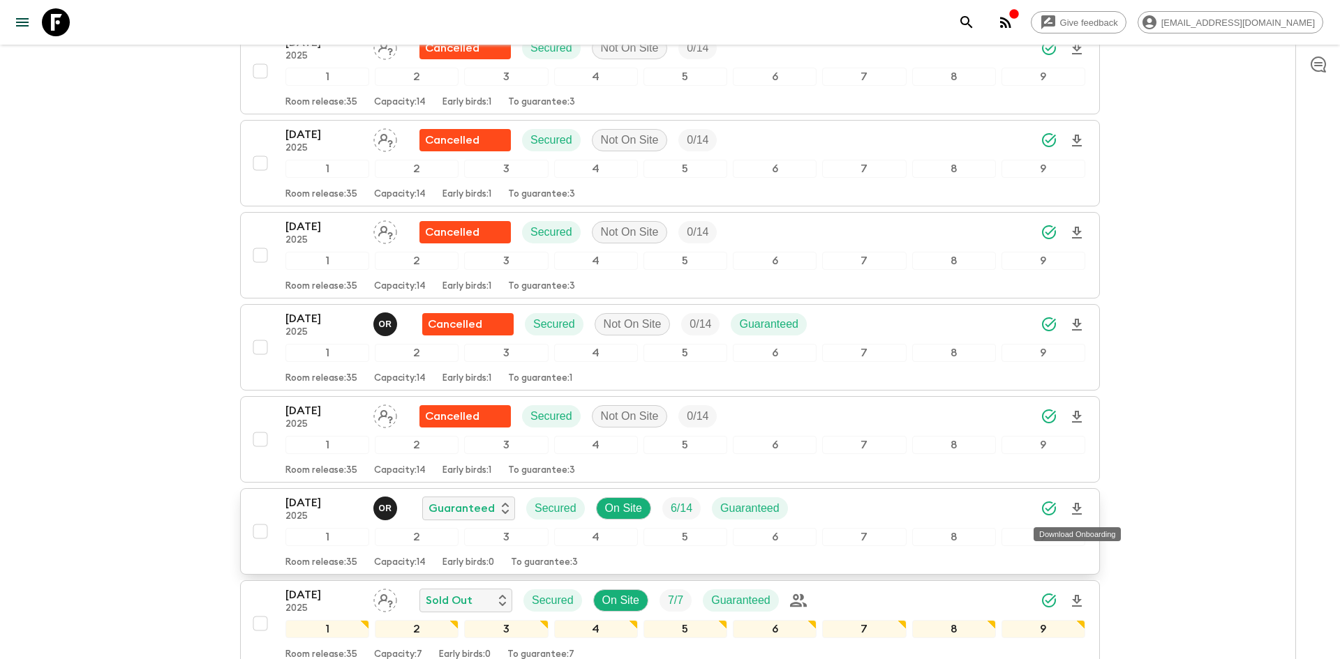
click at [1084, 509] on icon "Download Onboarding" at bounding box center [1076, 509] width 17 height 17
